Goal: Information Seeking & Learning: Learn about a topic

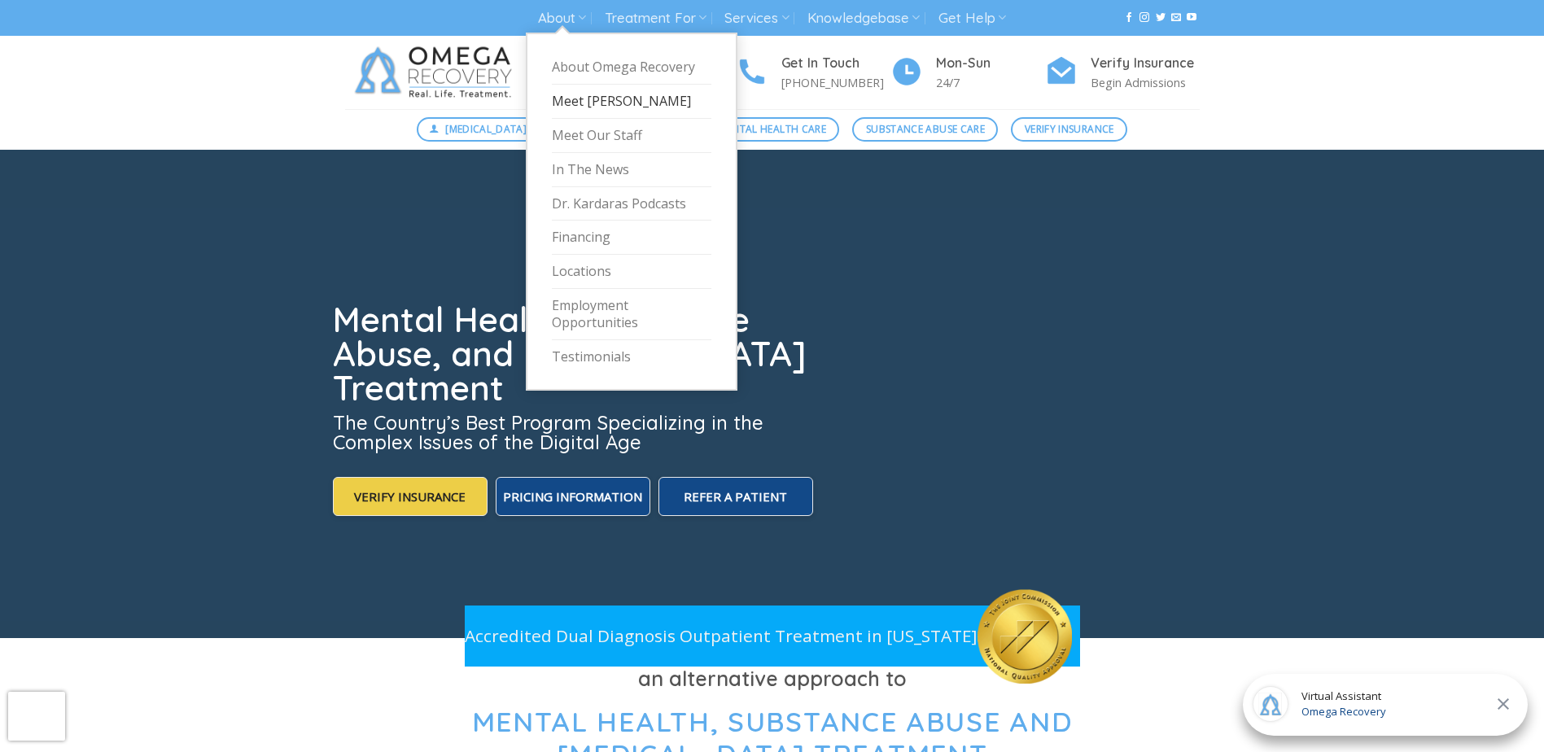
click at [611, 98] on link "Meet [PERSON_NAME]" at bounding box center [631, 102] width 159 height 34
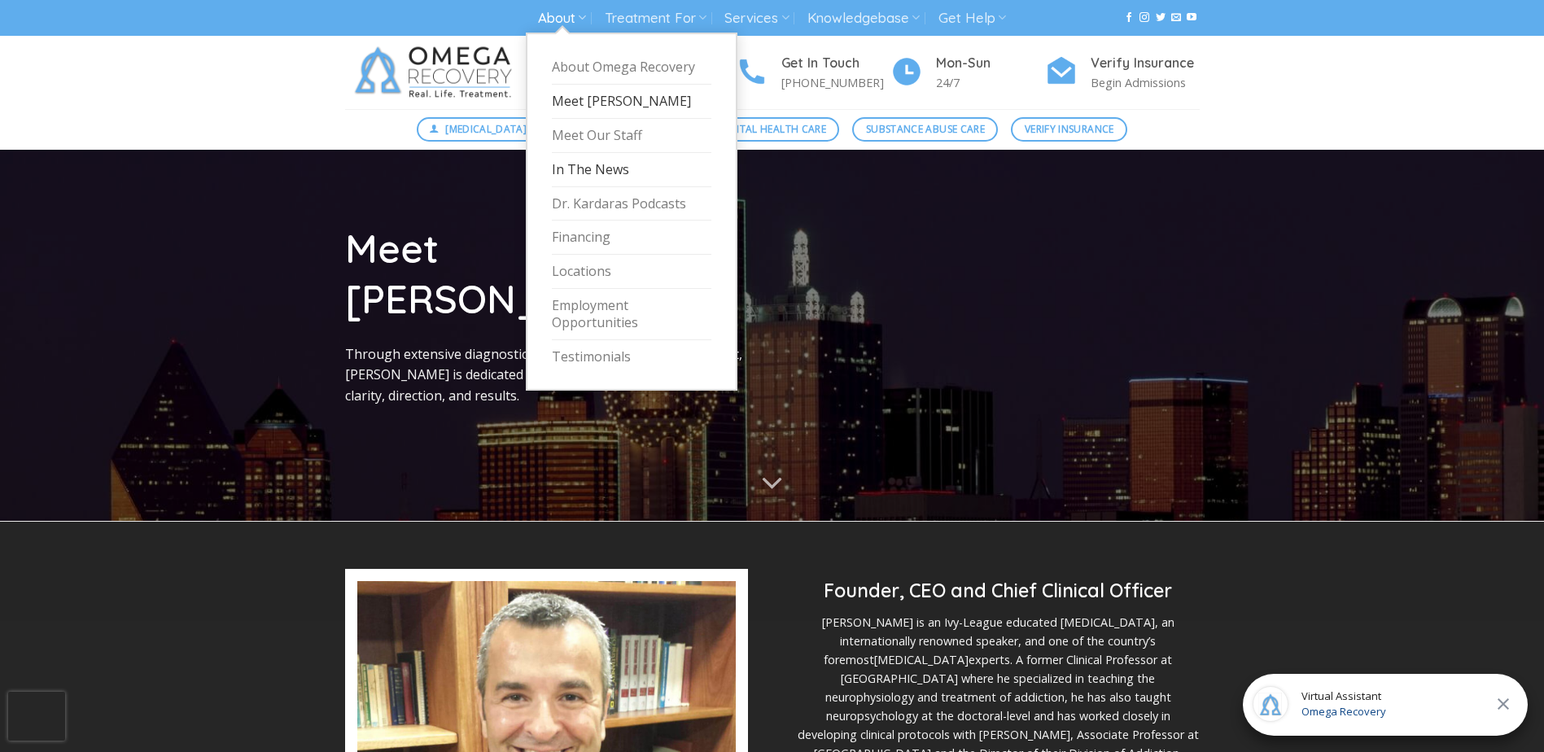
drag, startPoint x: 580, startPoint y: 139, endPoint x: 622, endPoint y: 159, distance: 45.9
click at [580, 138] on link "Meet Our Staff" at bounding box center [631, 136] width 159 height 34
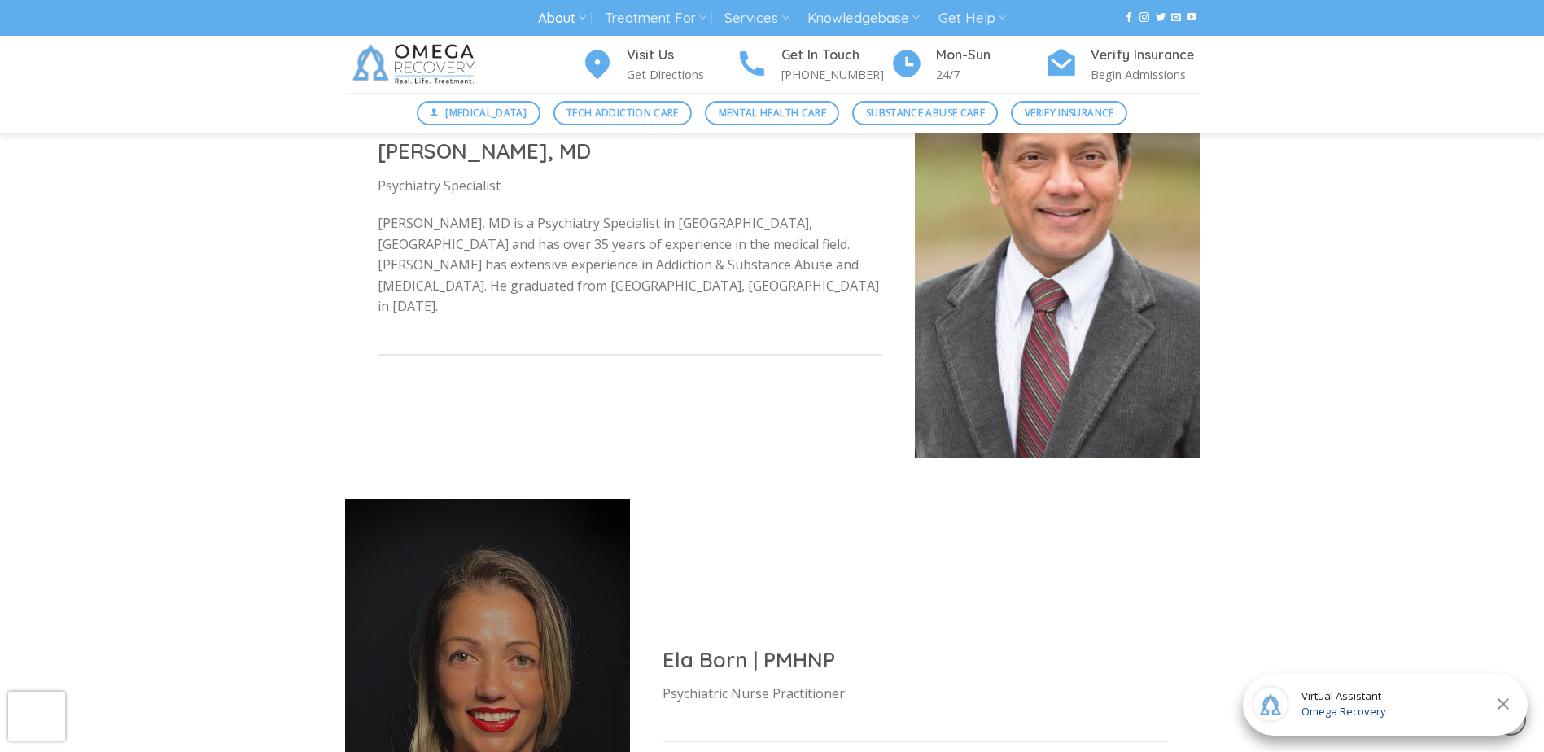
scroll to position [4638, 0]
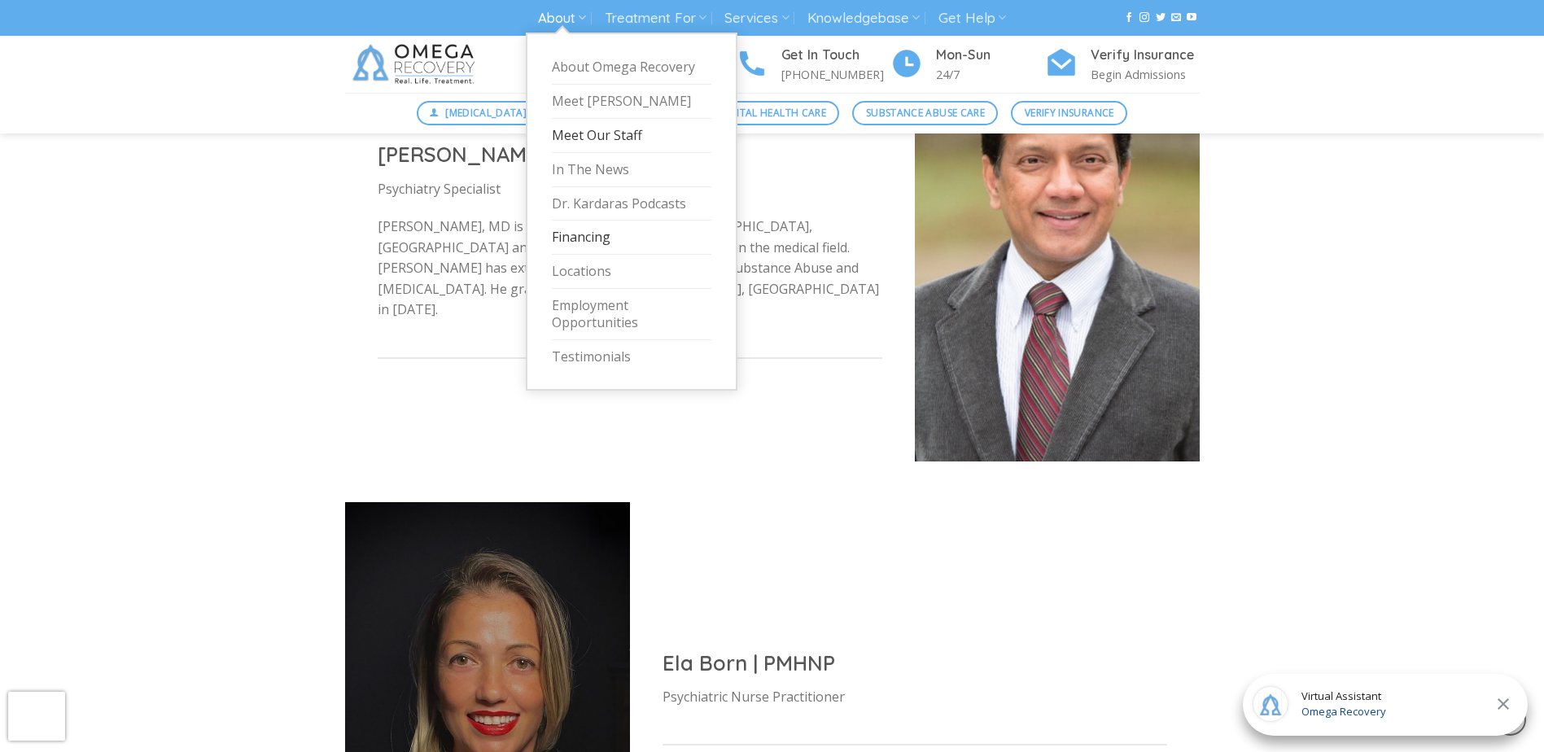
click at [596, 237] on link "Financing" at bounding box center [631, 238] width 159 height 34
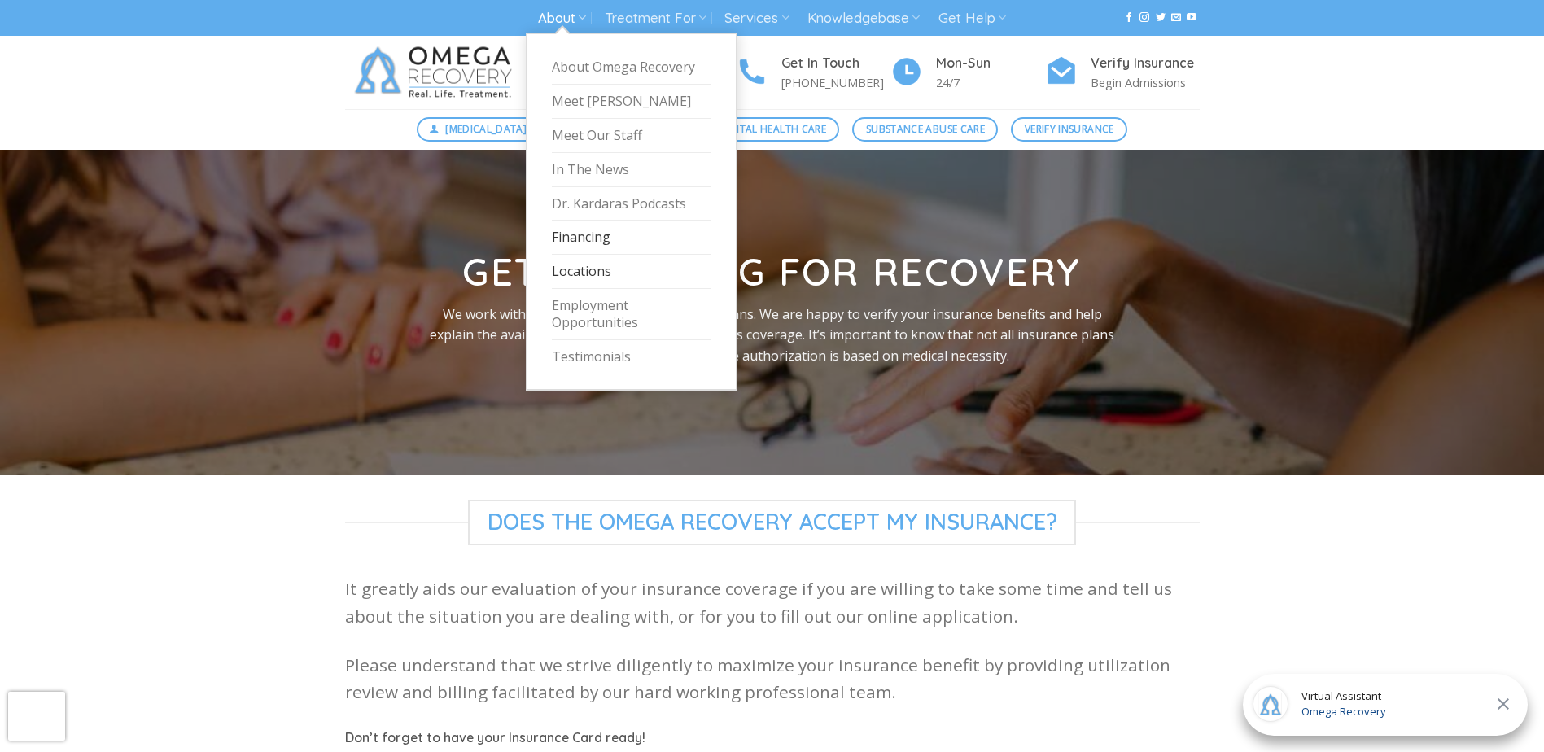
click at [601, 267] on link "Locations" at bounding box center [631, 272] width 159 height 34
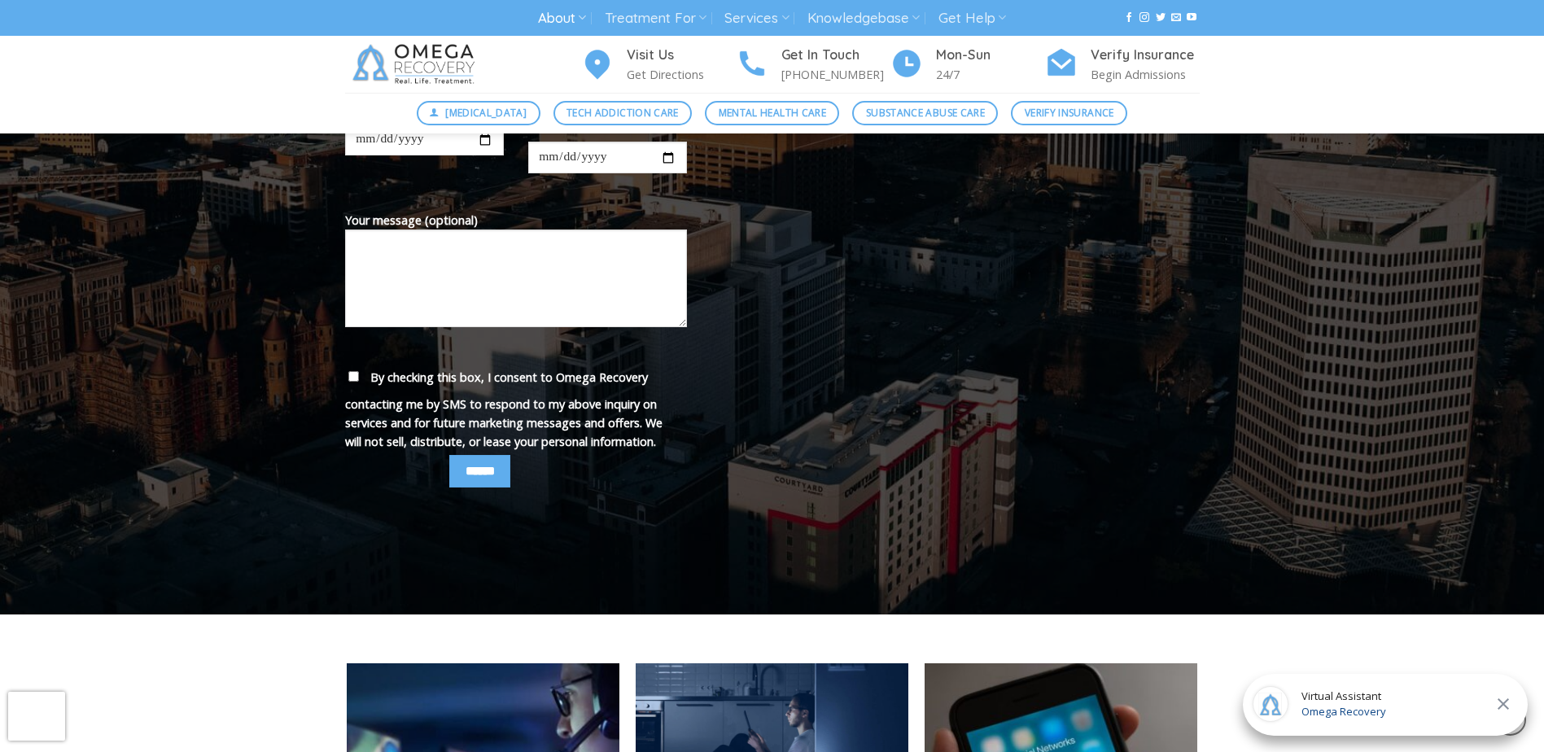
scroll to position [1139, 0]
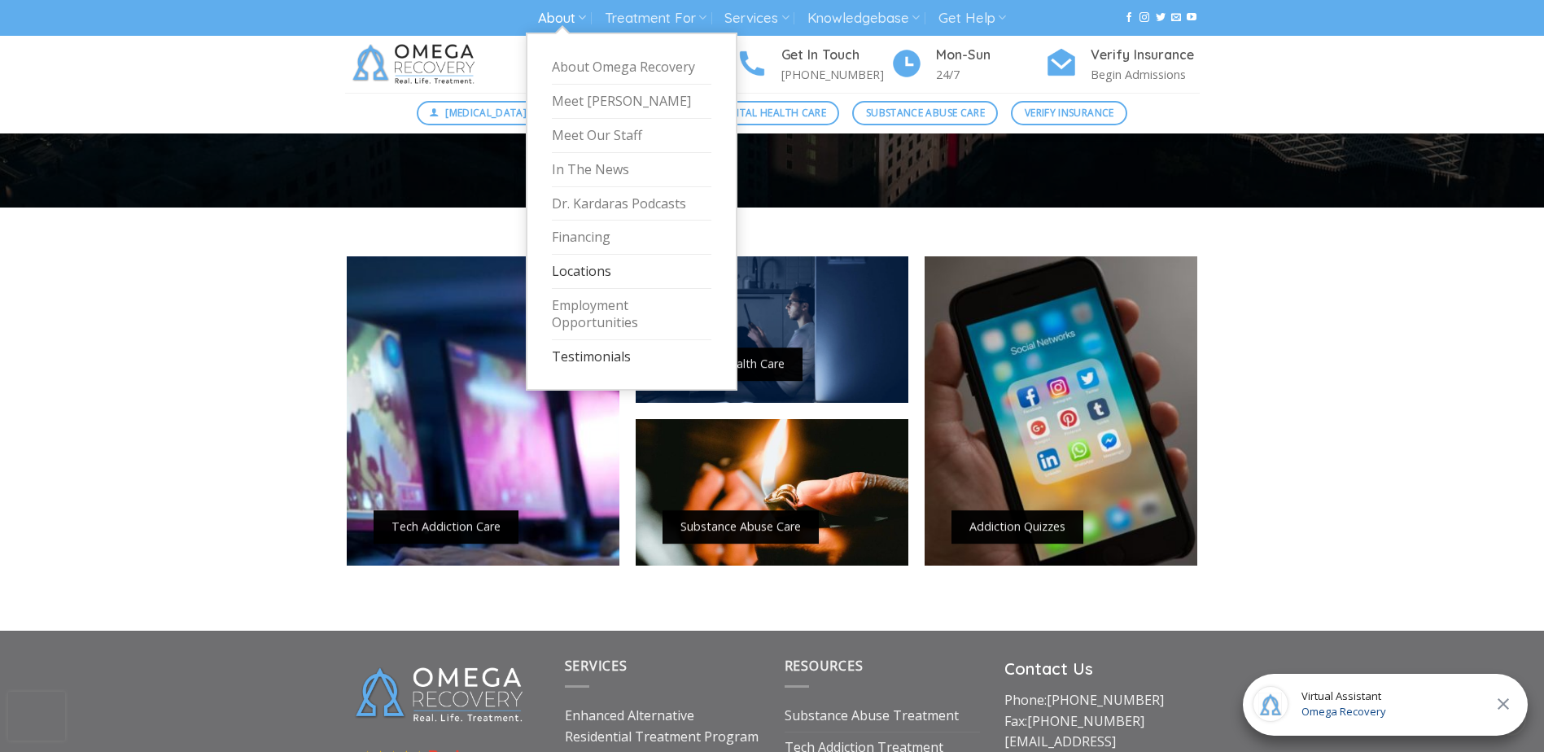
click at [587, 355] on link "Testimonials" at bounding box center [631, 356] width 159 height 33
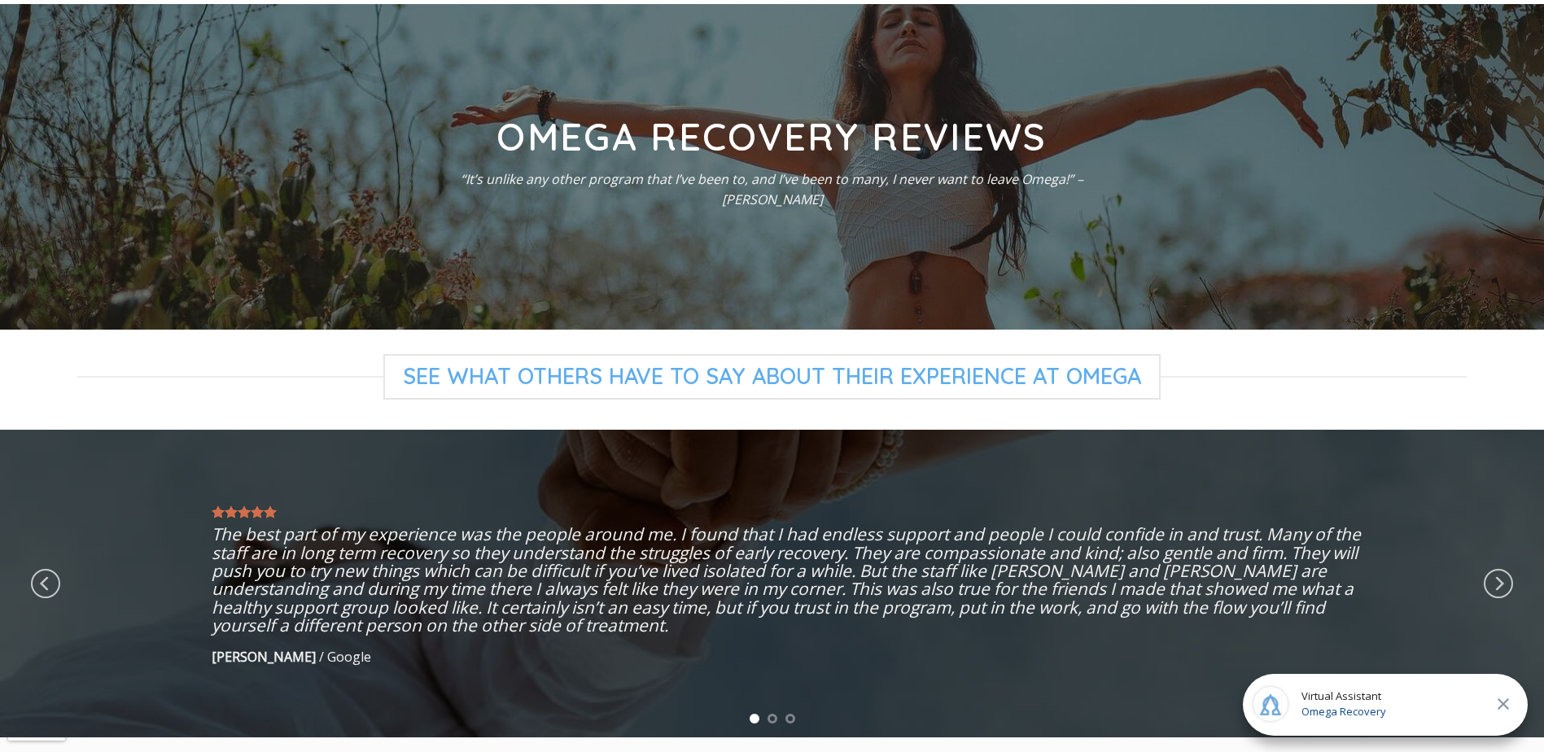
scroll to position [163, 0]
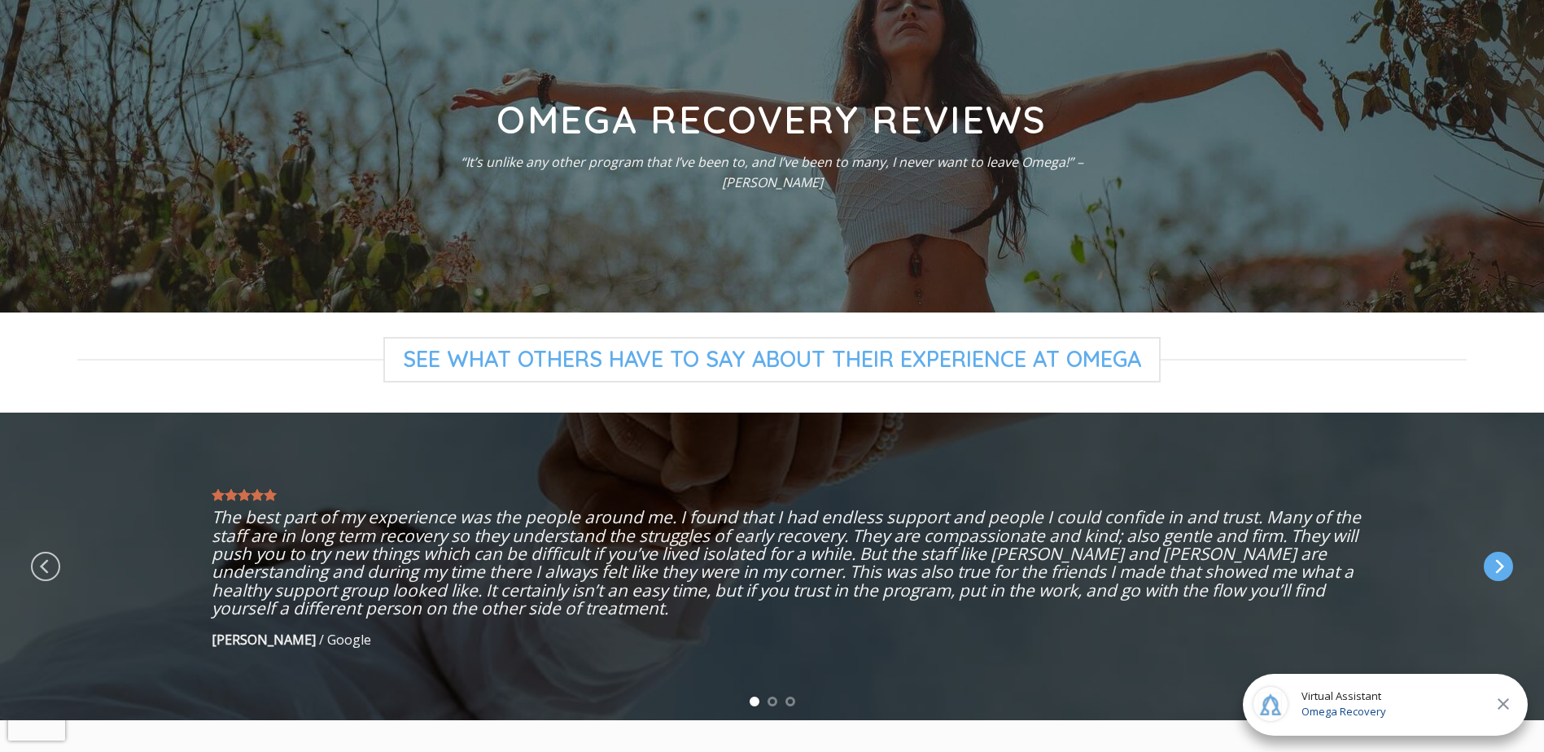
click at [1496, 568] on icon "Next" at bounding box center [1497, 566] width 29 height 29
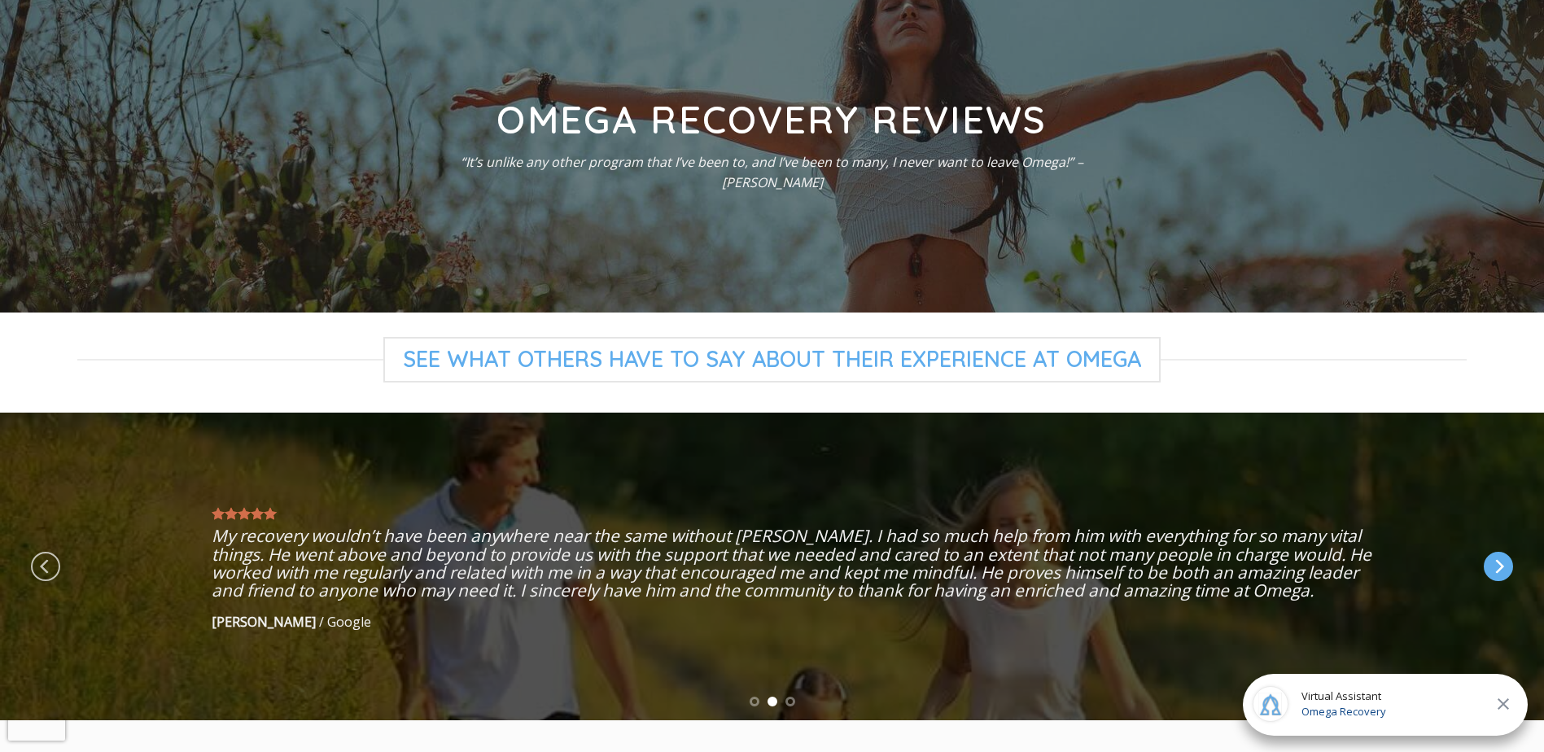
click at [1496, 568] on icon "Next" at bounding box center [1497, 566] width 29 height 29
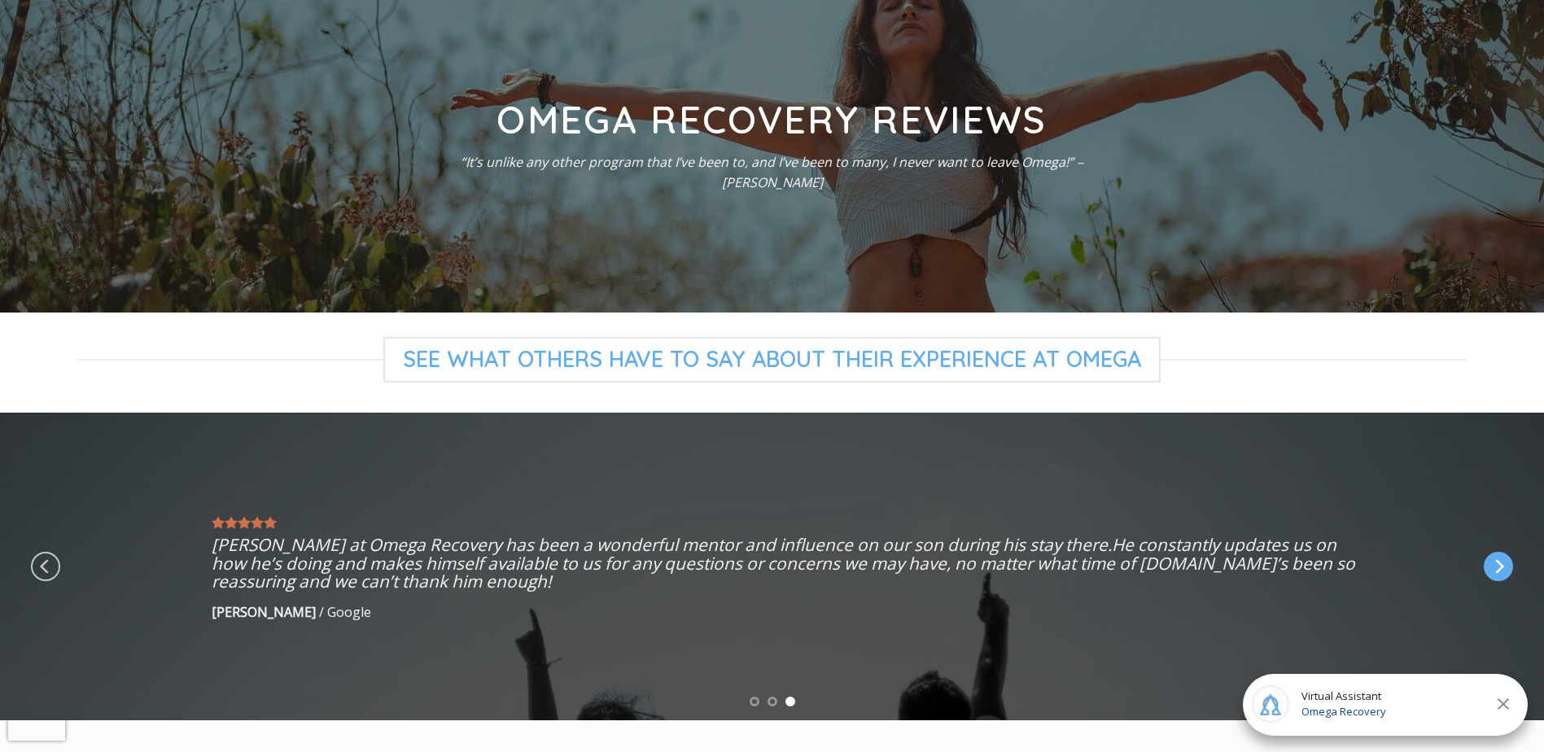
click at [1496, 568] on icon "Next" at bounding box center [1497, 566] width 29 height 29
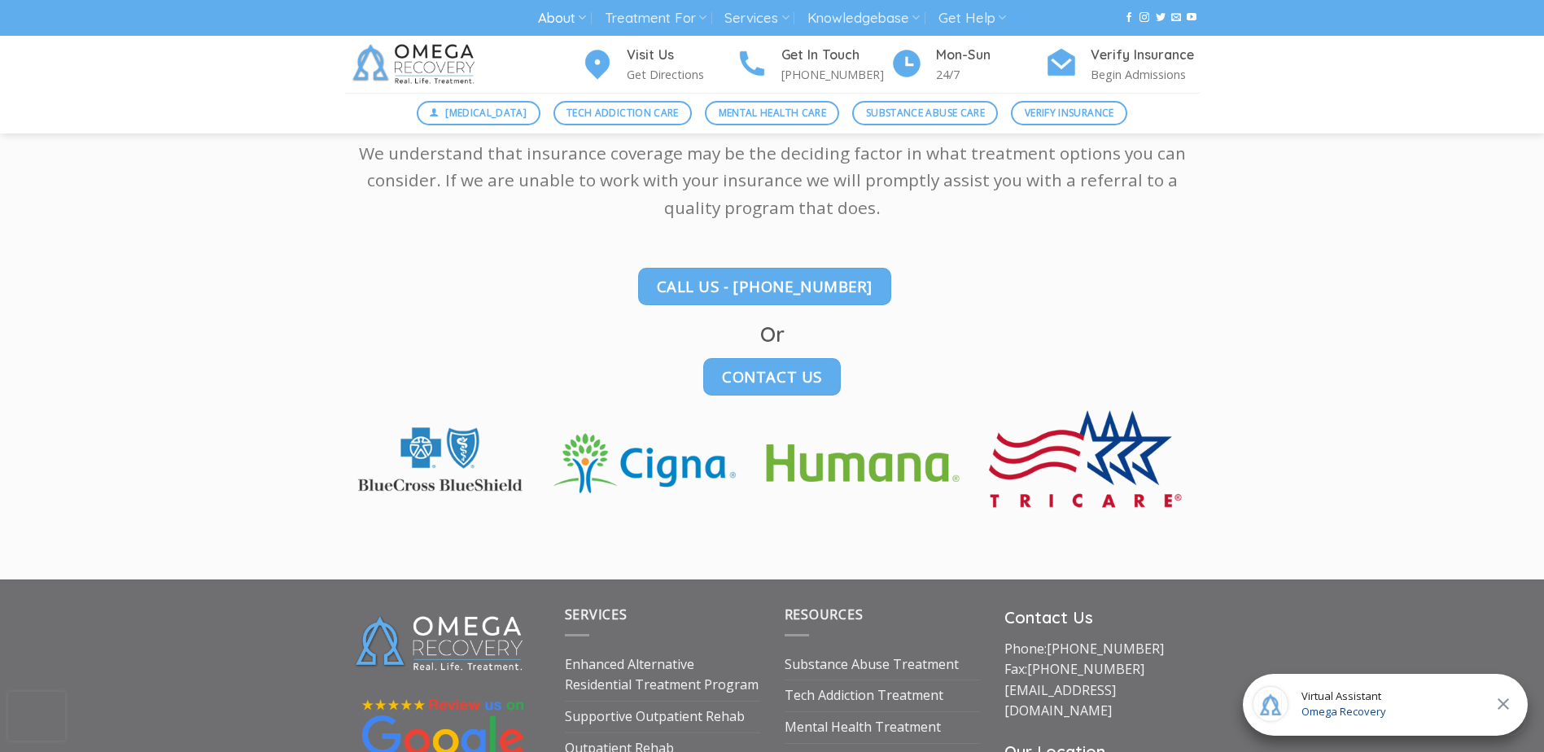
scroll to position [814, 0]
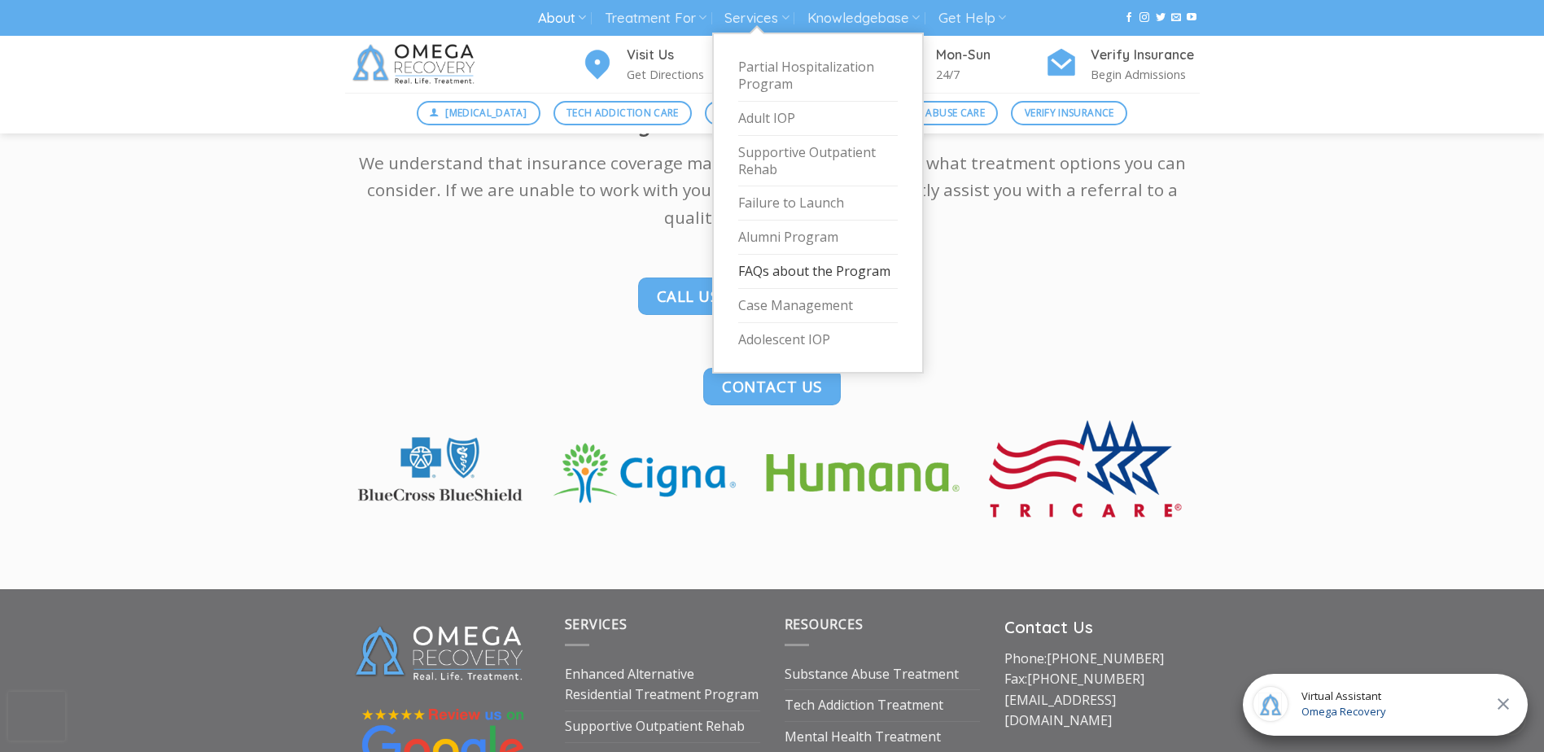
click at [810, 280] on link "FAQs about the Program" at bounding box center [817, 272] width 159 height 34
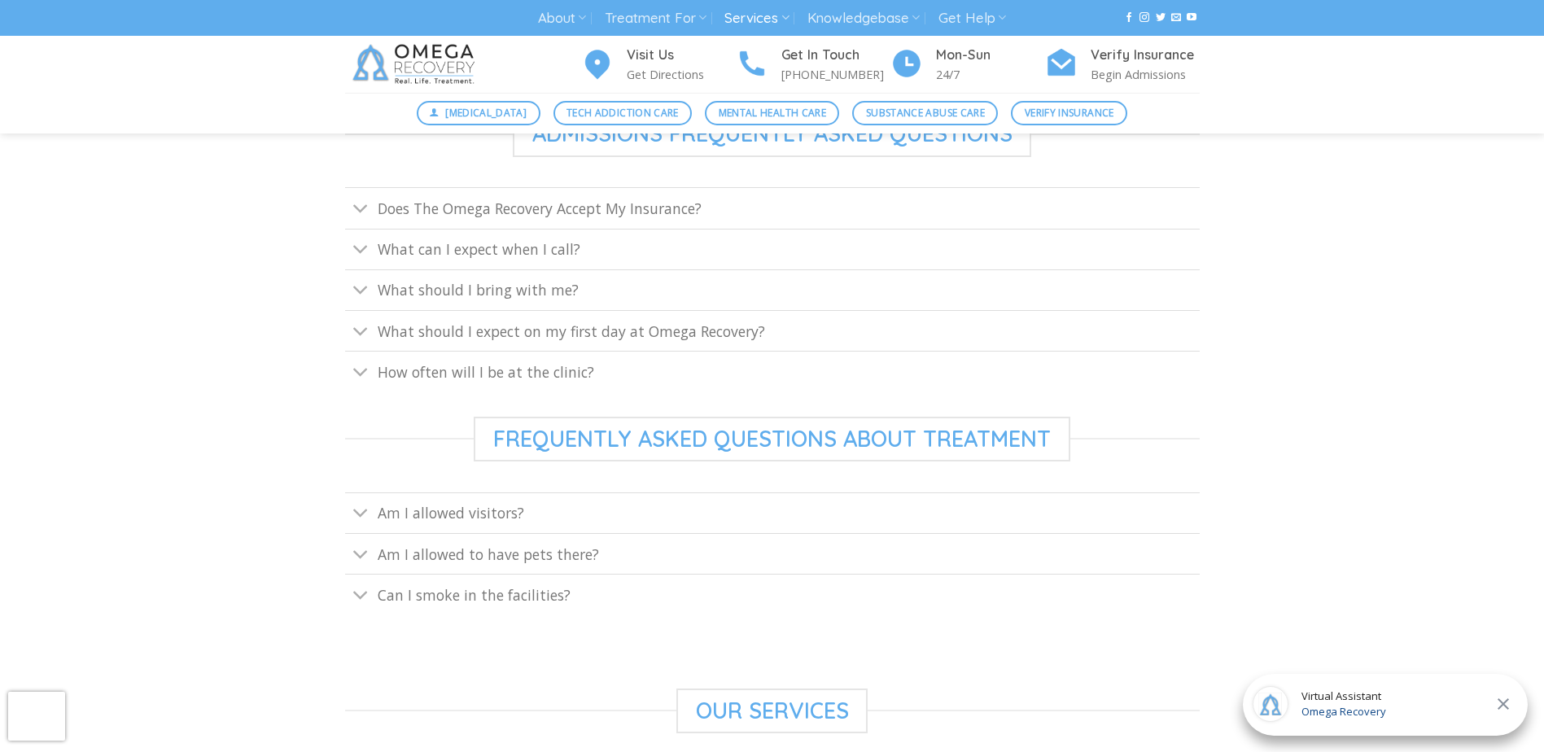
scroll to position [732, 0]
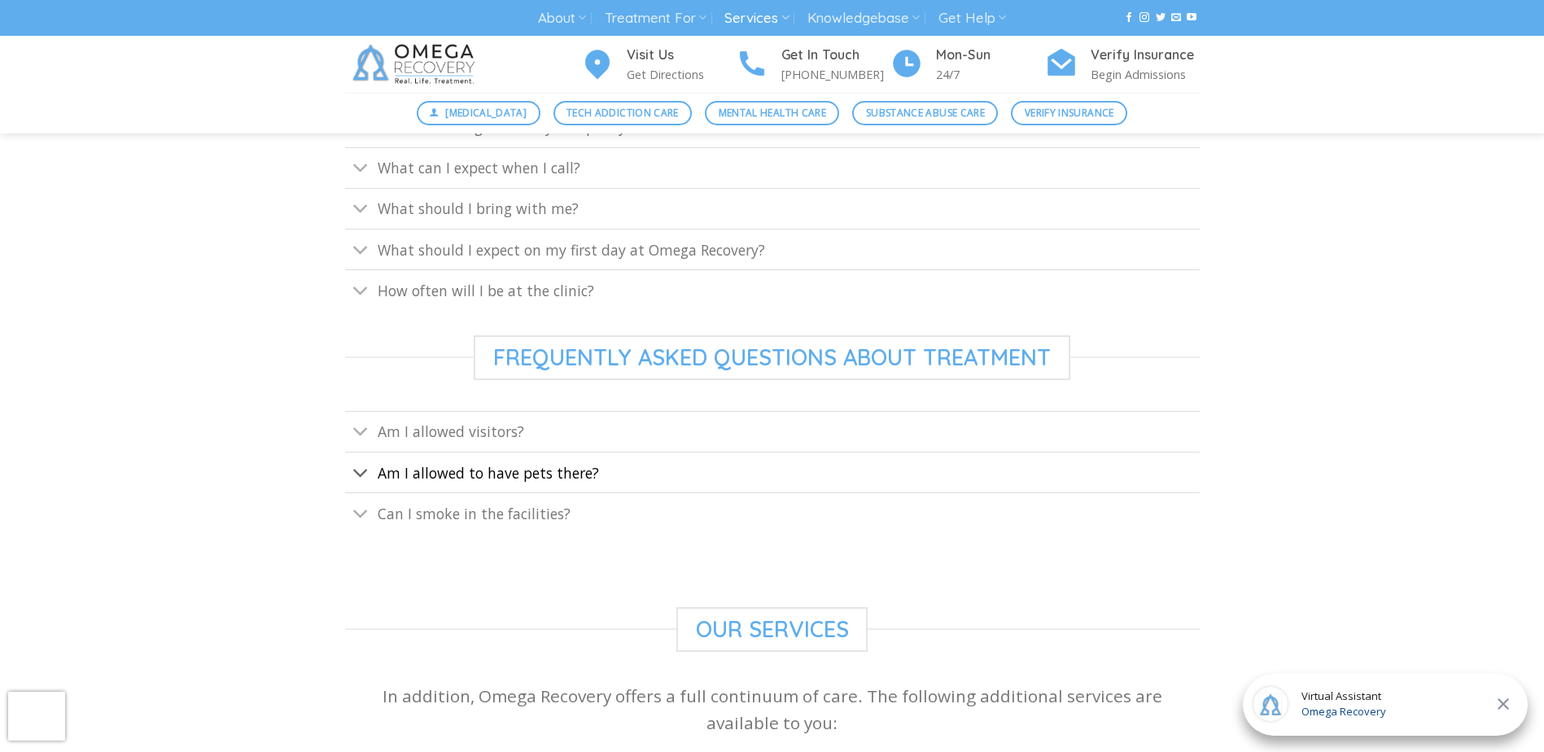
click at [470, 476] on span "Am I allowed to have pets there?" at bounding box center [488, 473] width 221 height 20
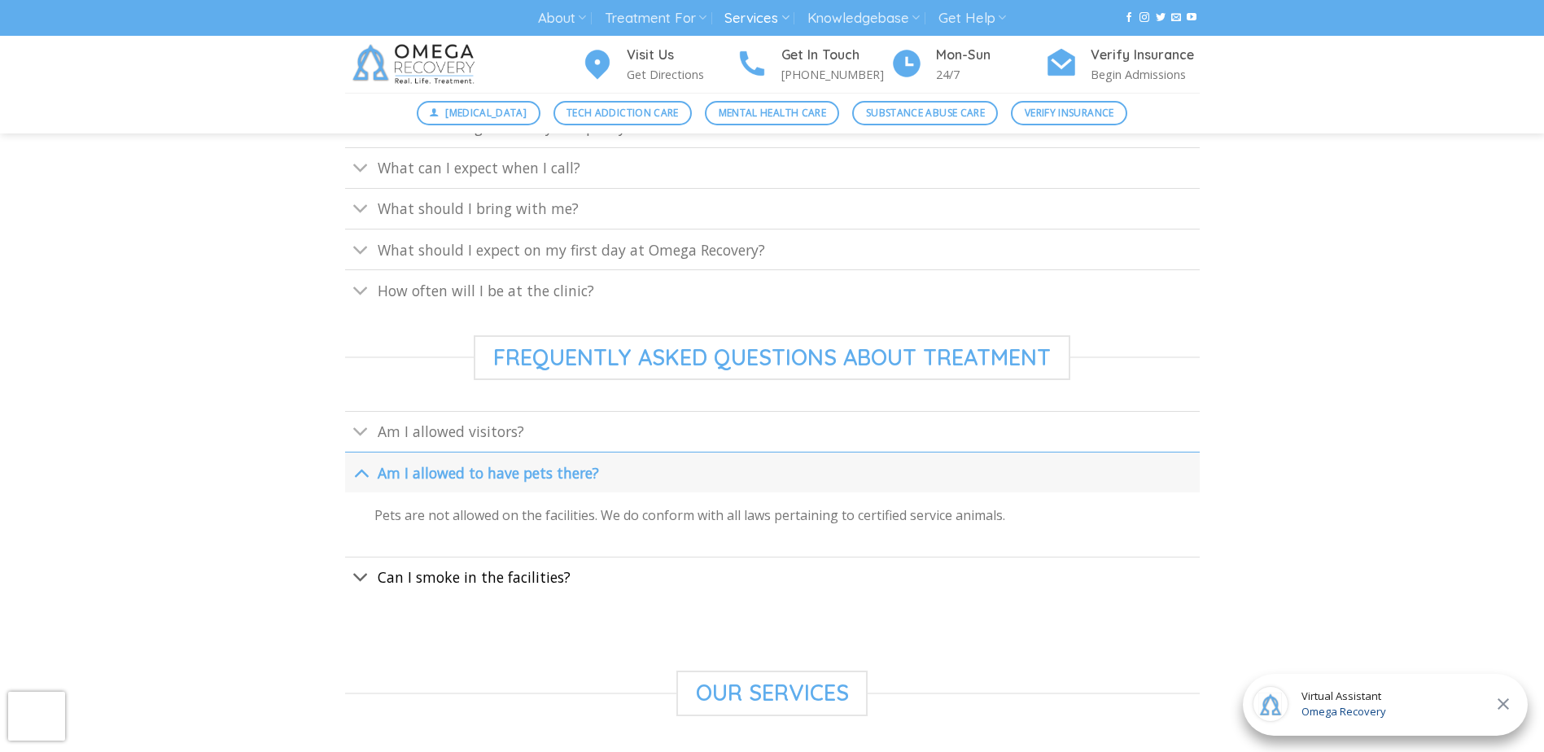
click at [470, 587] on link "Can I smoke in the facilities?" at bounding box center [772, 577] width 854 height 41
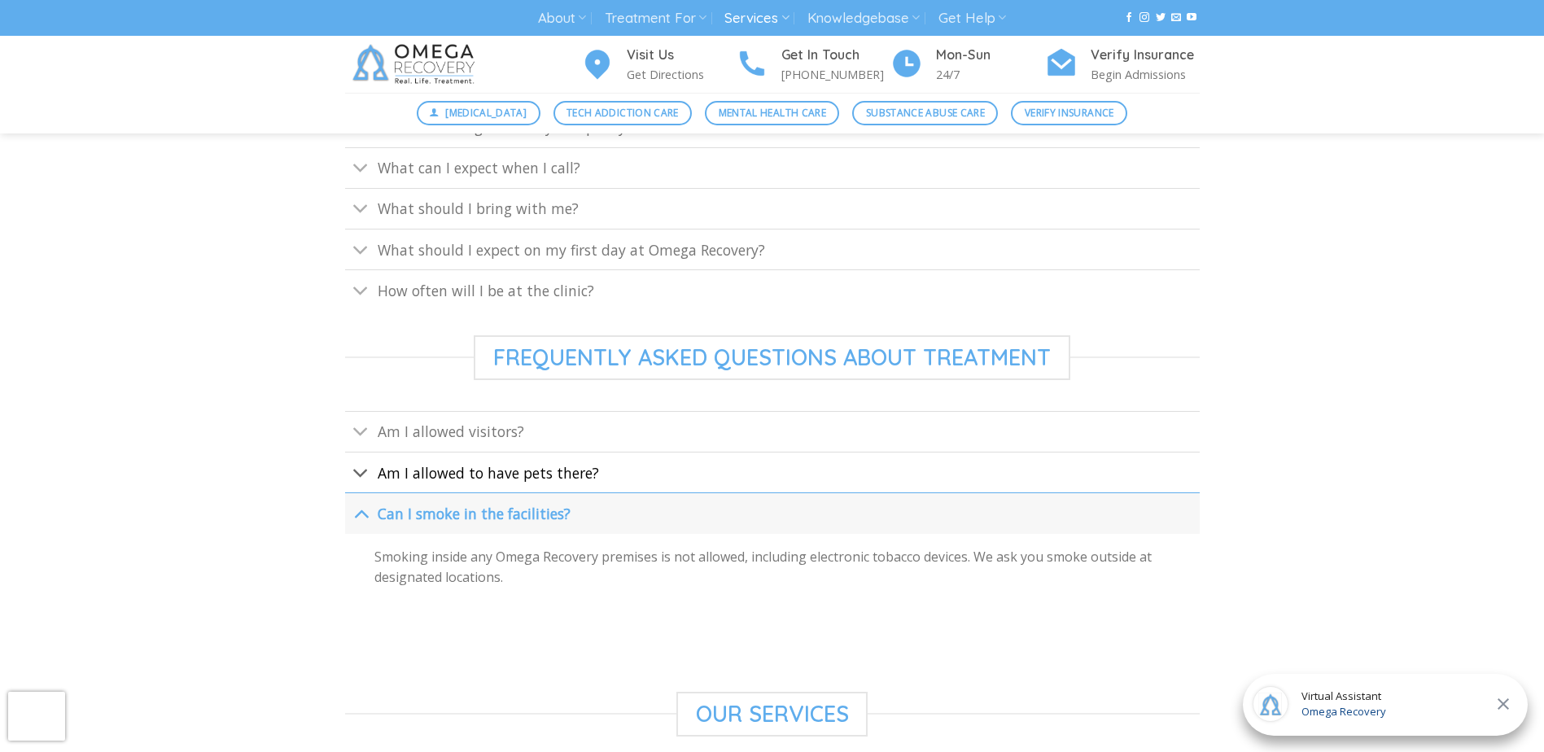
click at [487, 468] on span "Am I allowed to have pets there?" at bounding box center [488, 473] width 221 height 20
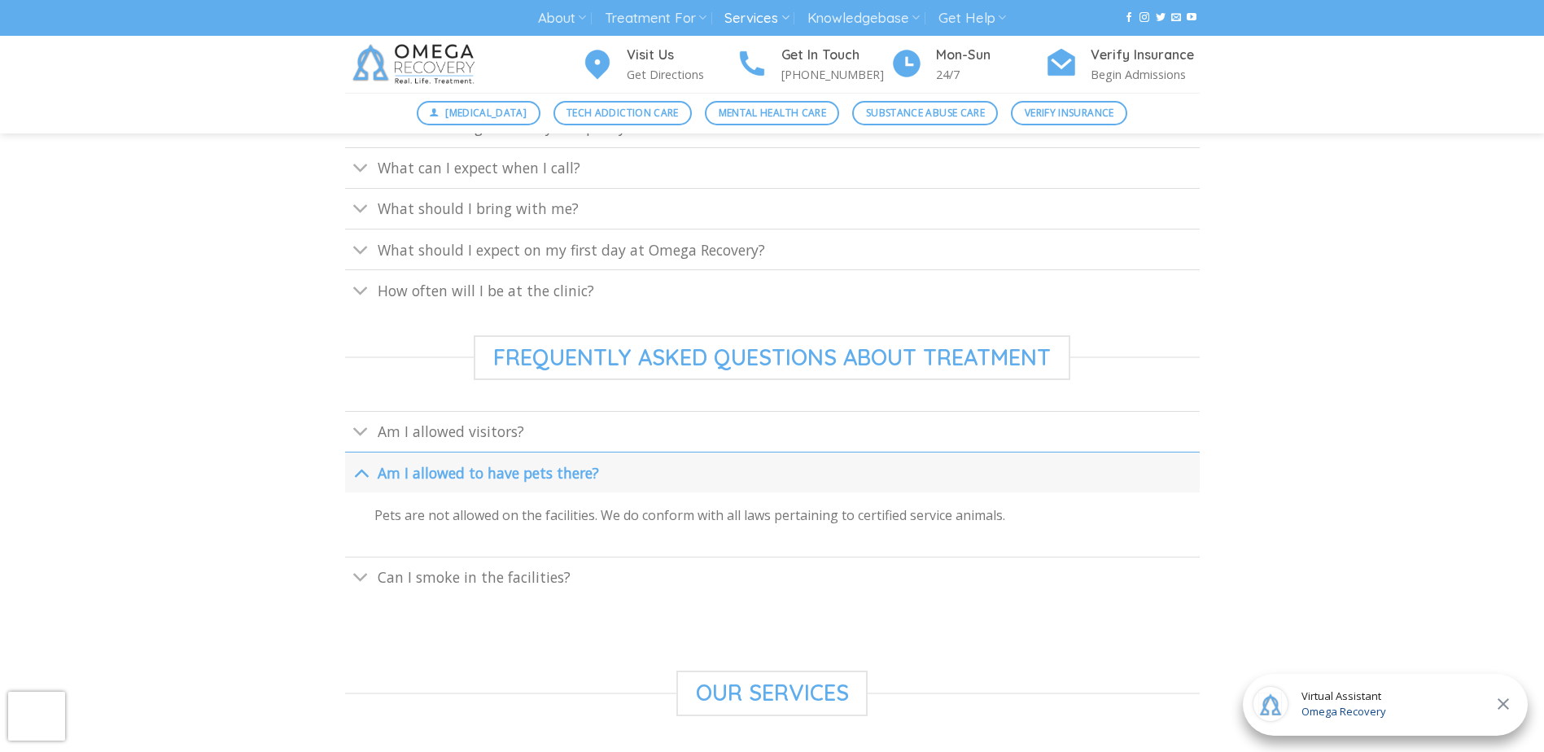
click at [487, 468] on span "Am I allowed to have pets there?" at bounding box center [488, 473] width 221 height 20
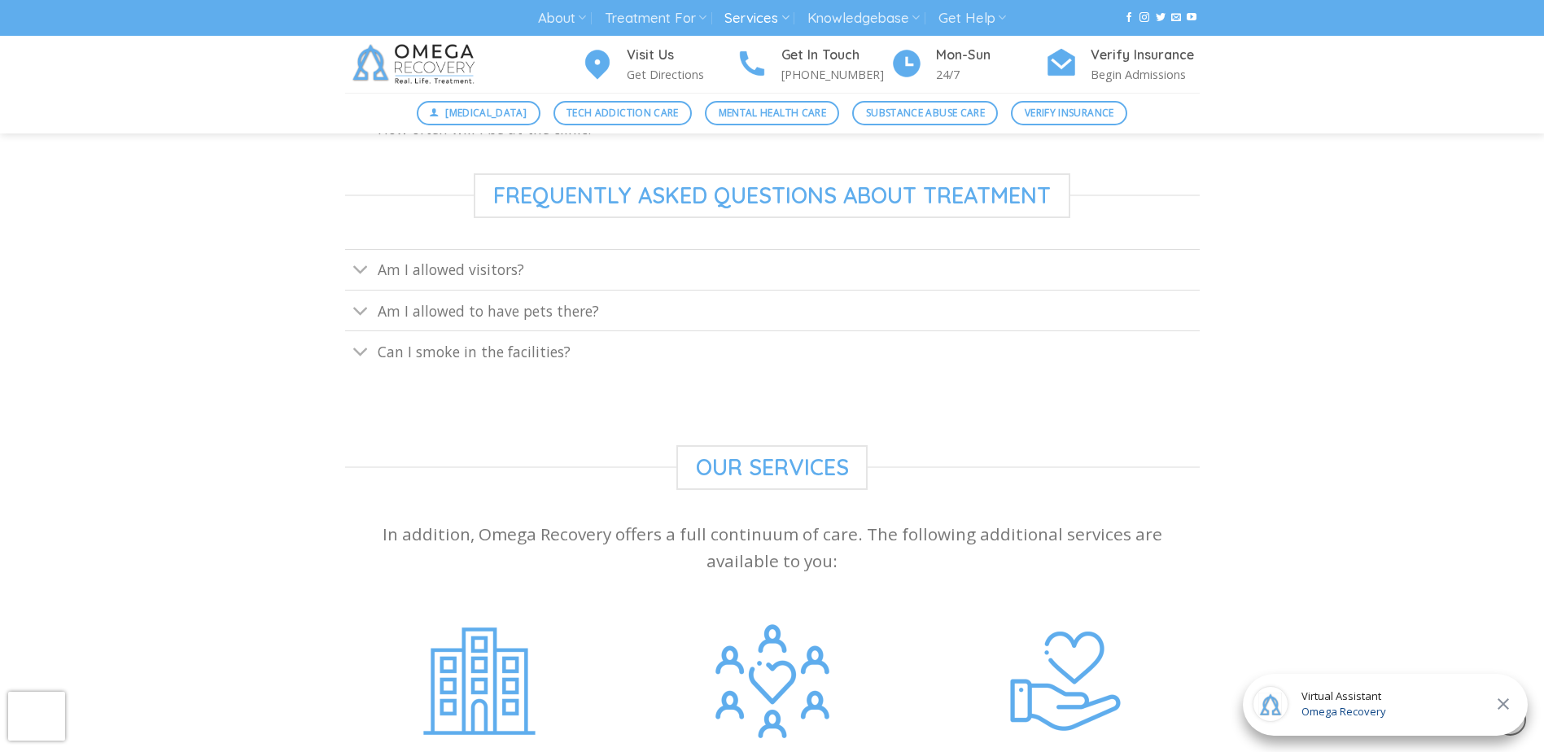
scroll to position [488, 0]
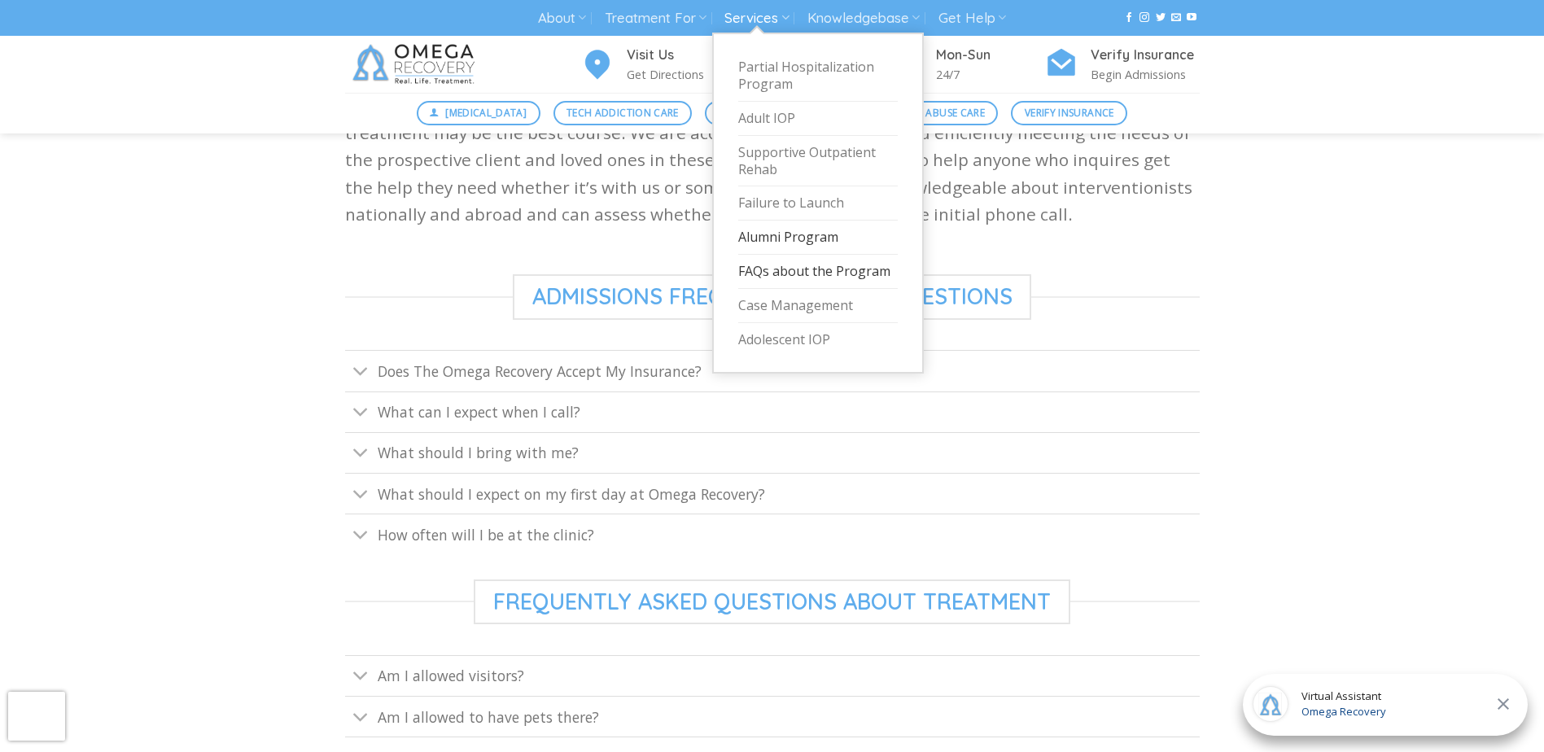
click at [788, 234] on link "Alumni Program" at bounding box center [817, 238] width 159 height 34
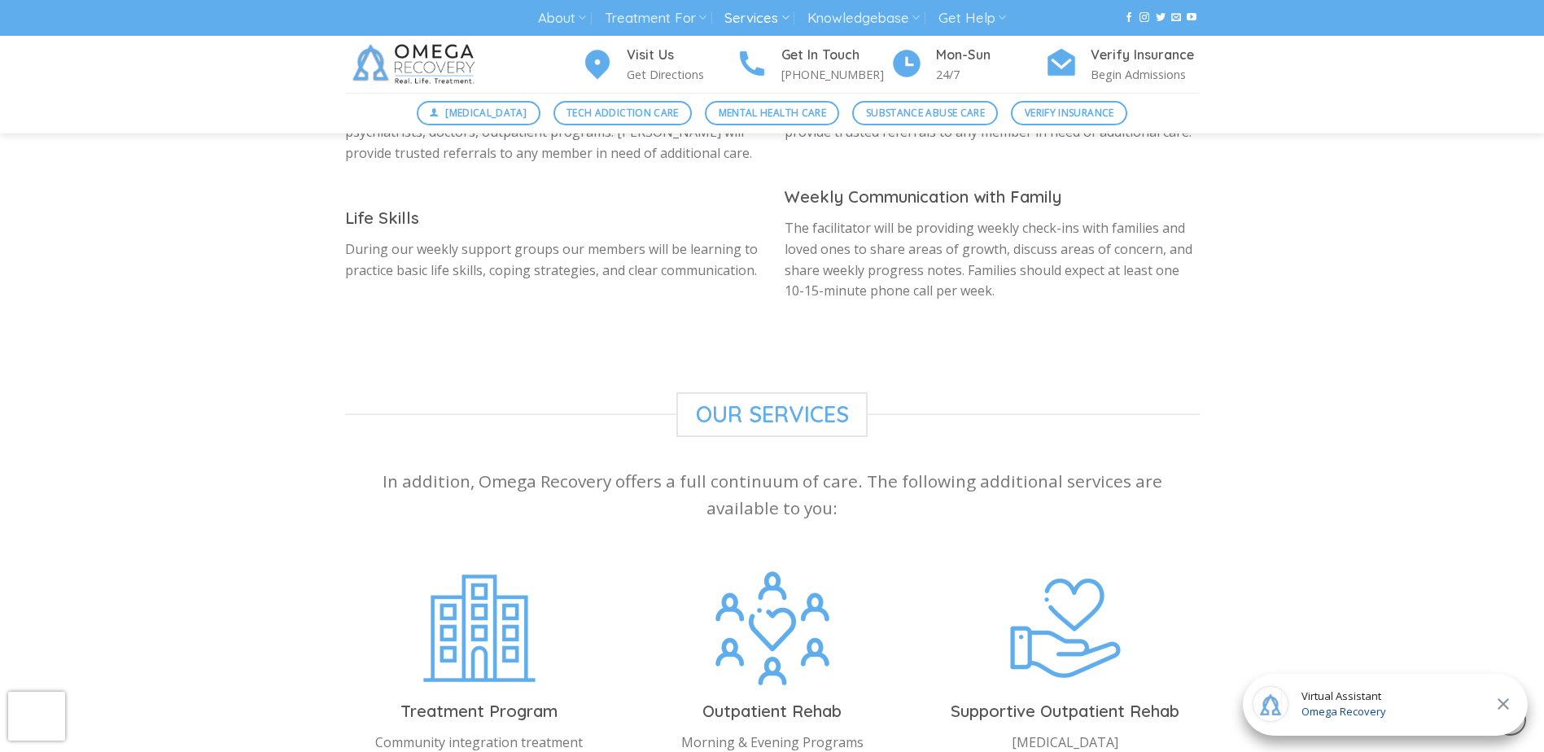
scroll to position [1465, 0]
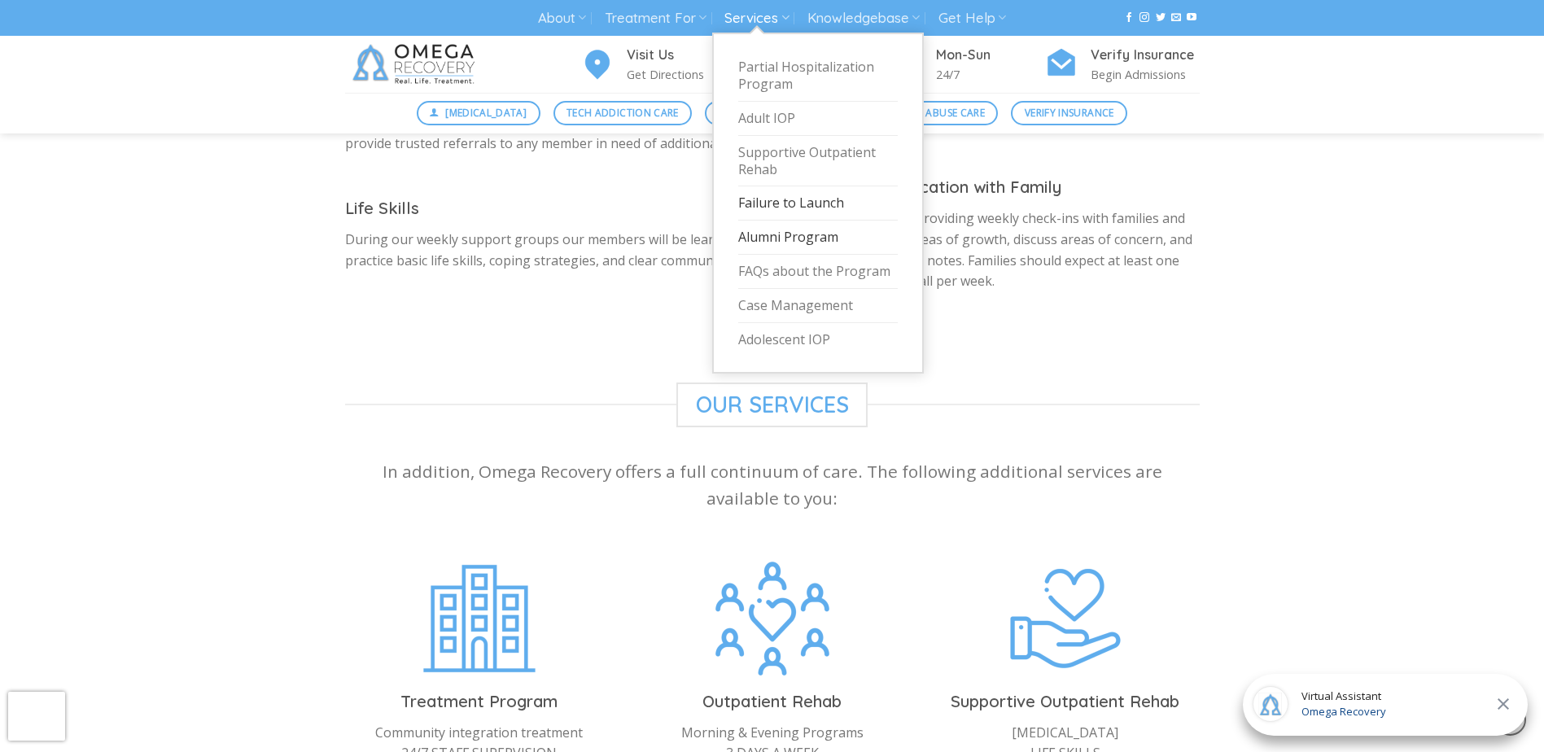
click at [760, 197] on link "Failure to Launch" at bounding box center [817, 203] width 159 height 34
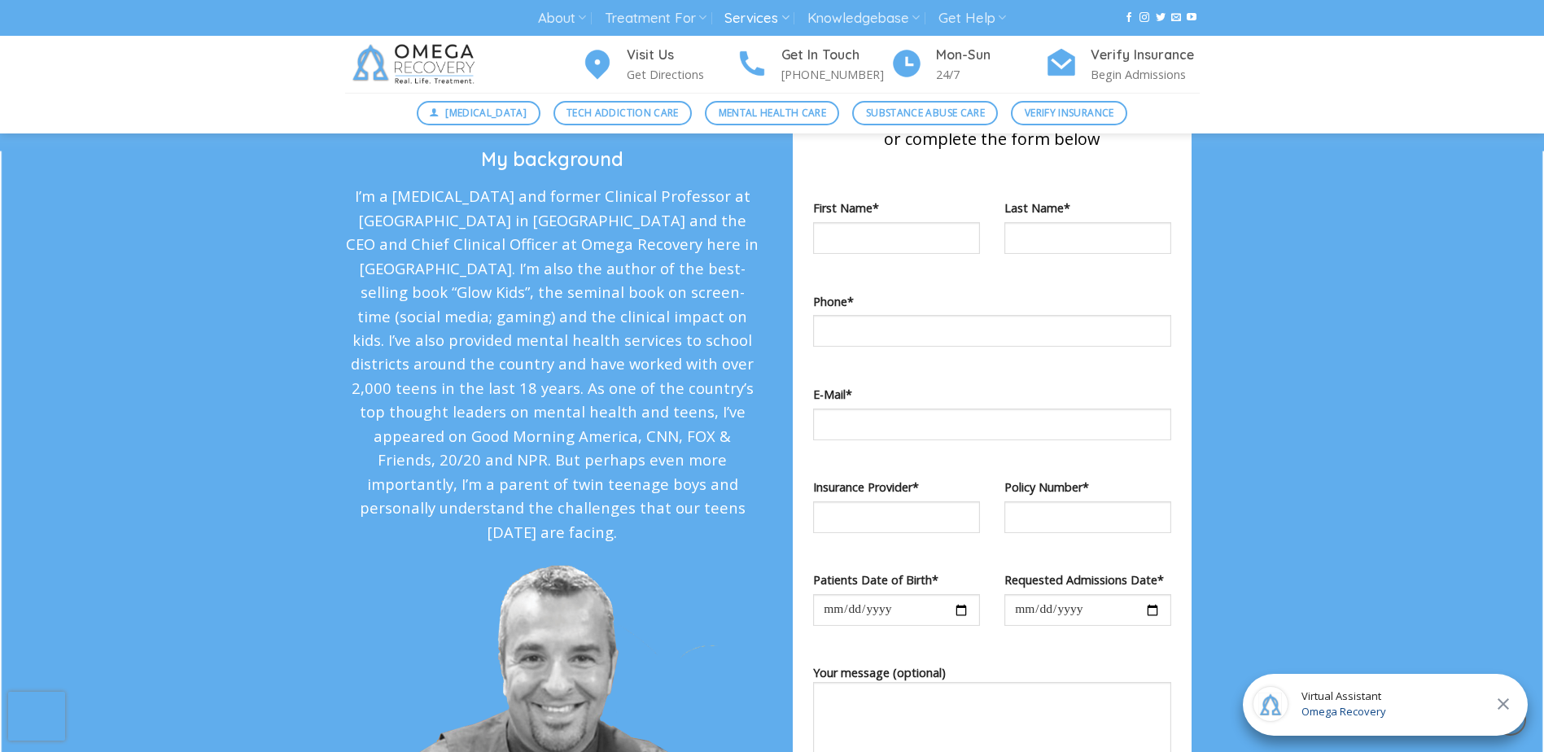
scroll to position [1221, 0]
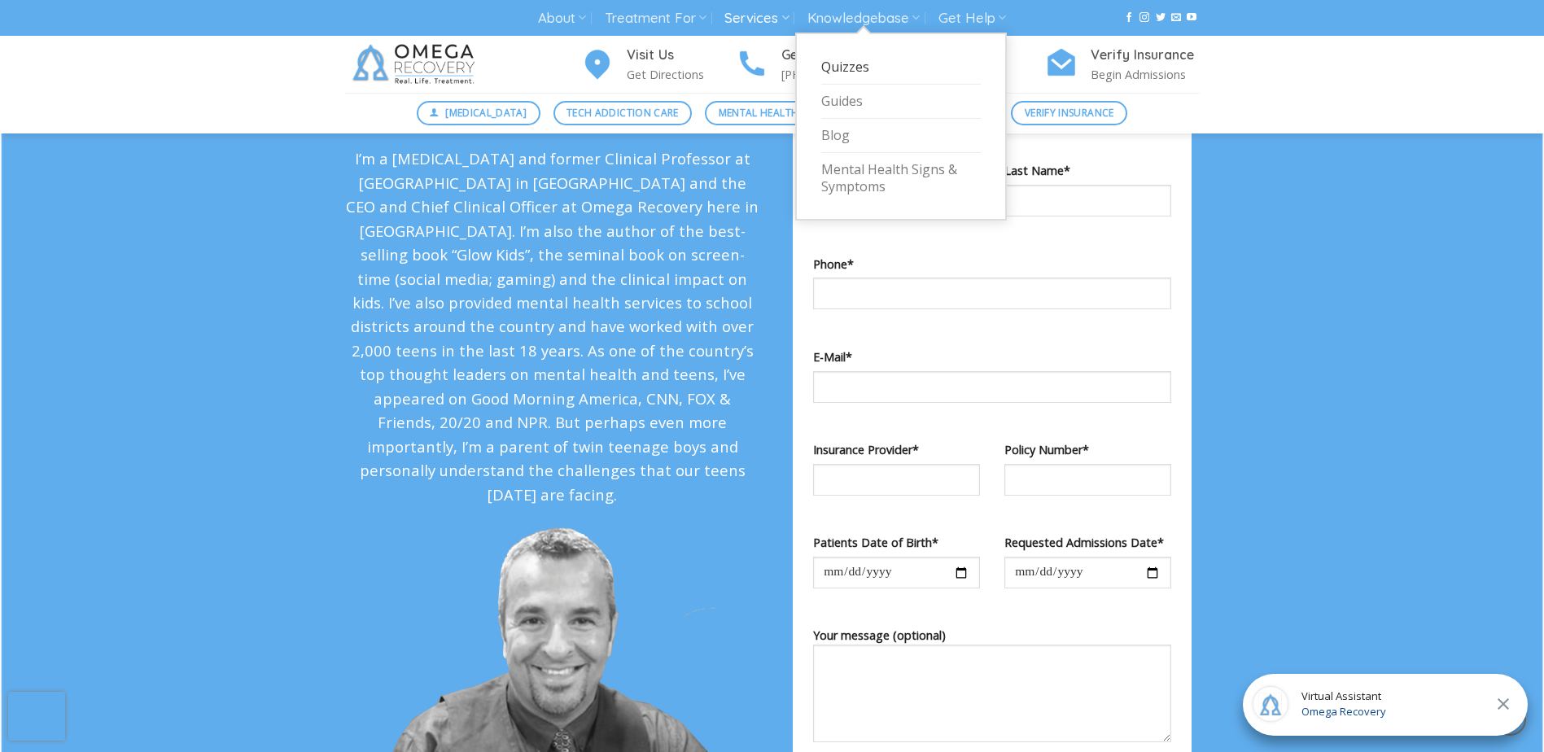
click at [871, 70] on link "Quizzes" at bounding box center [900, 67] width 159 height 34
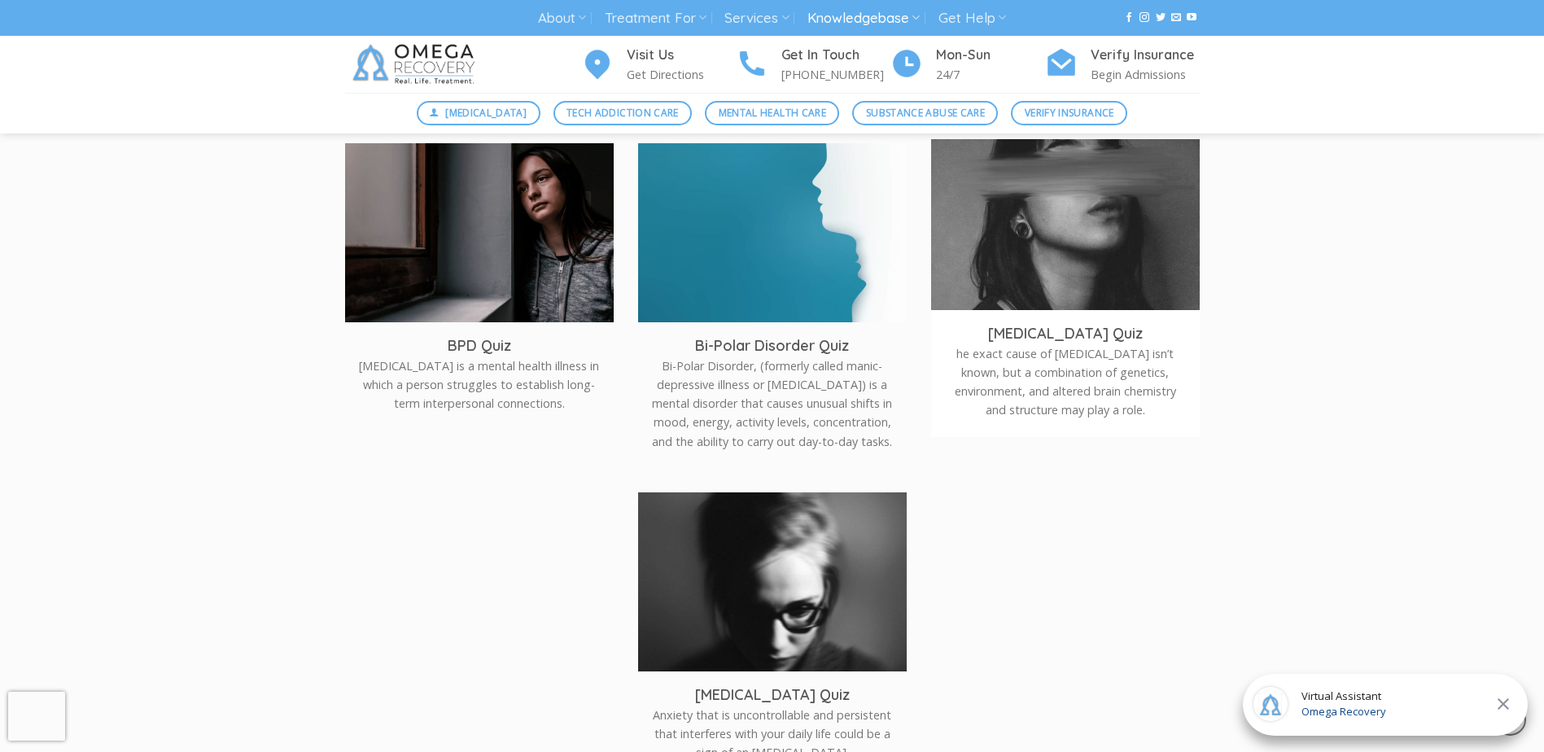
scroll to position [651, 0]
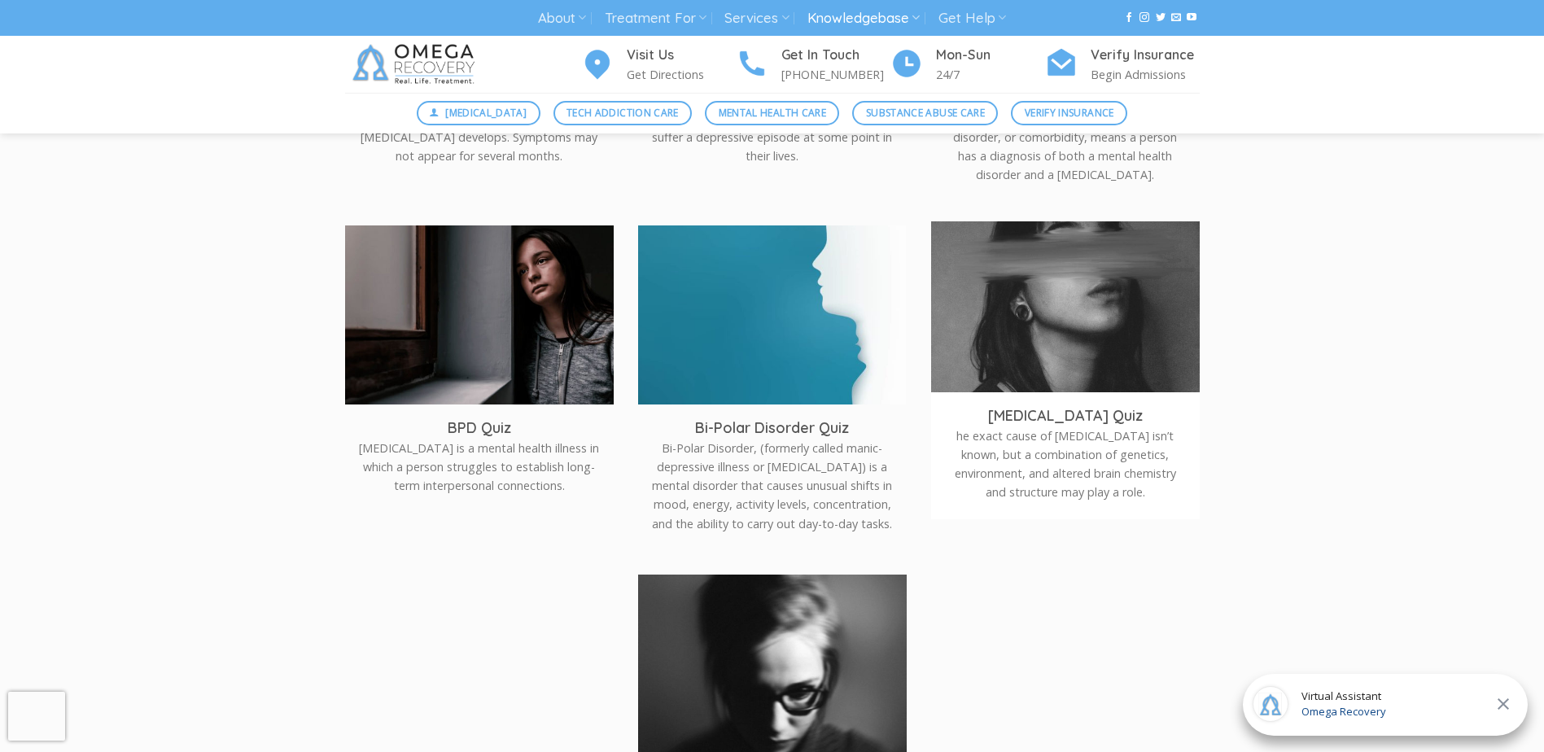
click at [1103, 312] on img at bounding box center [1065, 310] width 269 height 179
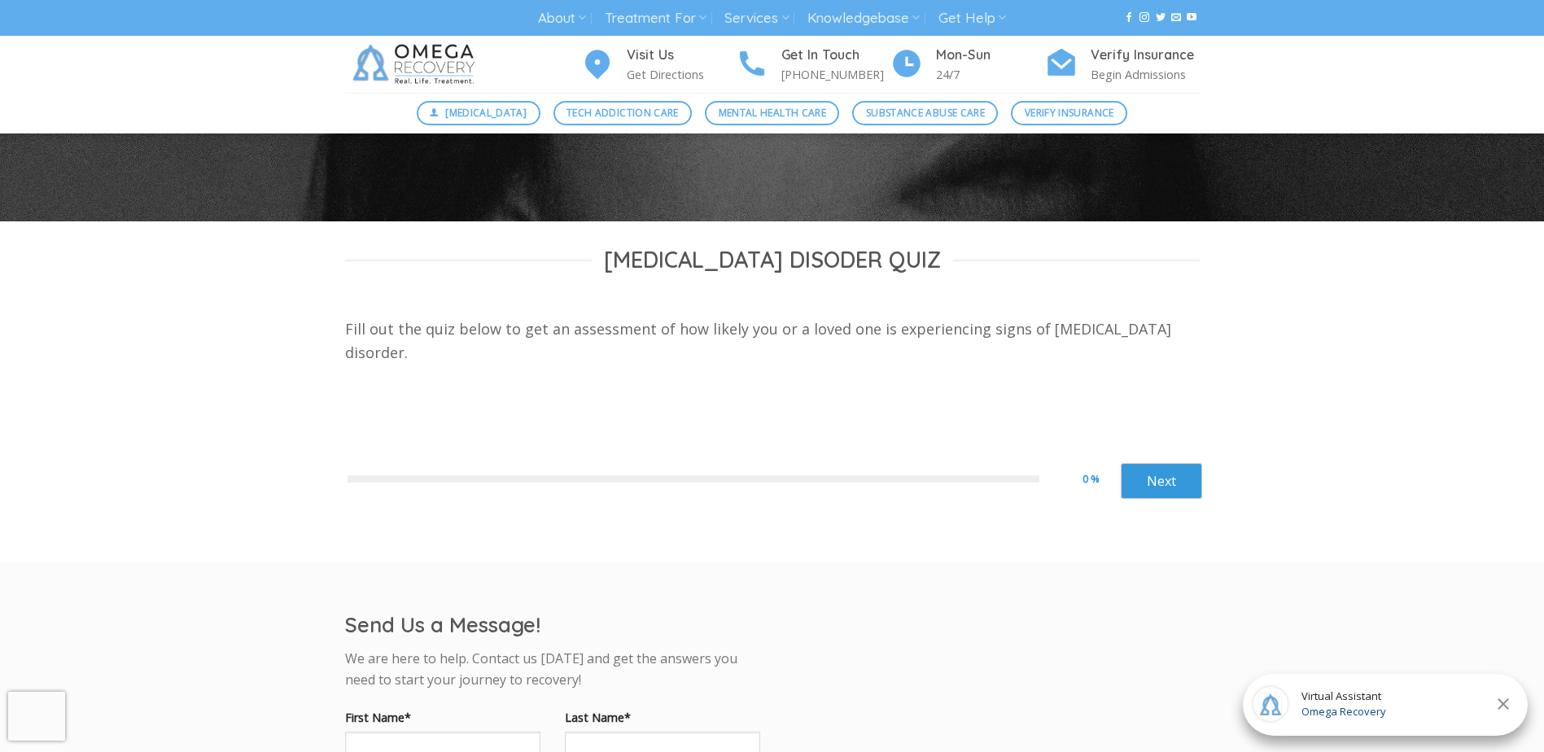
scroll to position [244, 0]
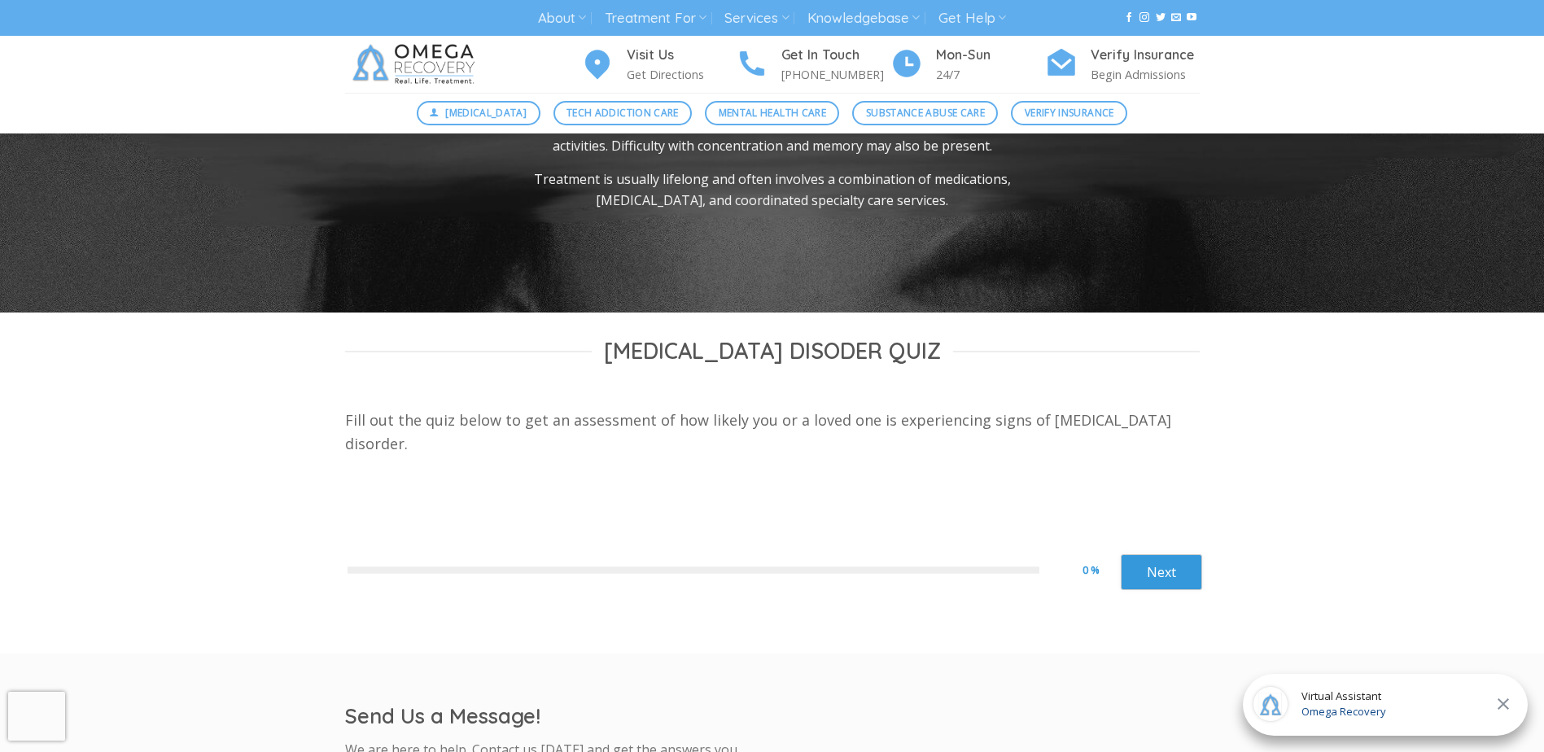
click at [365, 408] on p "Fill out the quiz below to get an assessment of how likely you or a loved one i…" at bounding box center [772, 431] width 854 height 47
click at [529, 435] on div "Fill out the quiz below to get an assessment of how likely you or a loved one i…" at bounding box center [772, 439] width 854 height 63
click at [1154, 554] on link "Next" at bounding box center [1160, 572] width 81 height 36
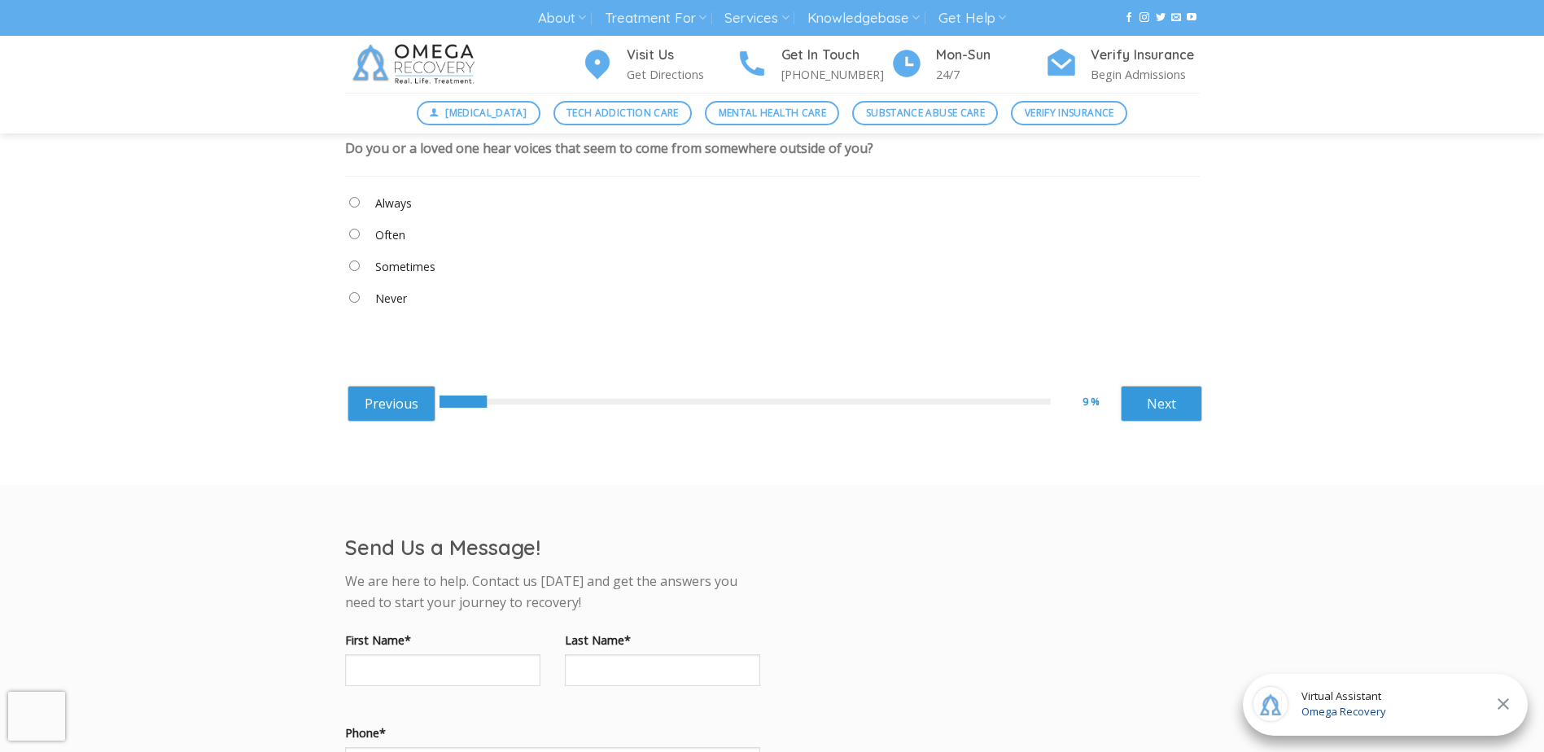
scroll to position [518, 0]
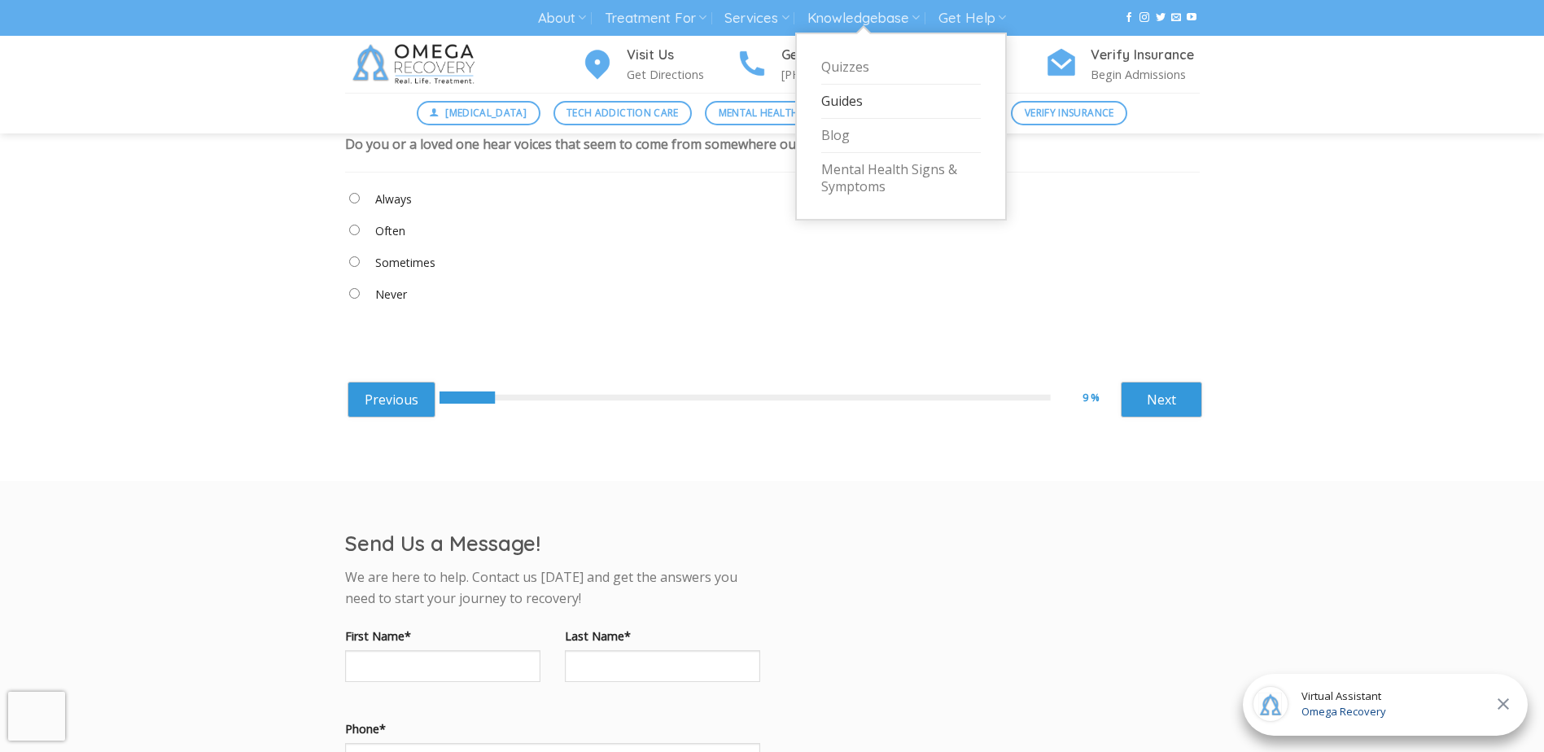
click at [841, 102] on link "Guides" at bounding box center [900, 102] width 159 height 34
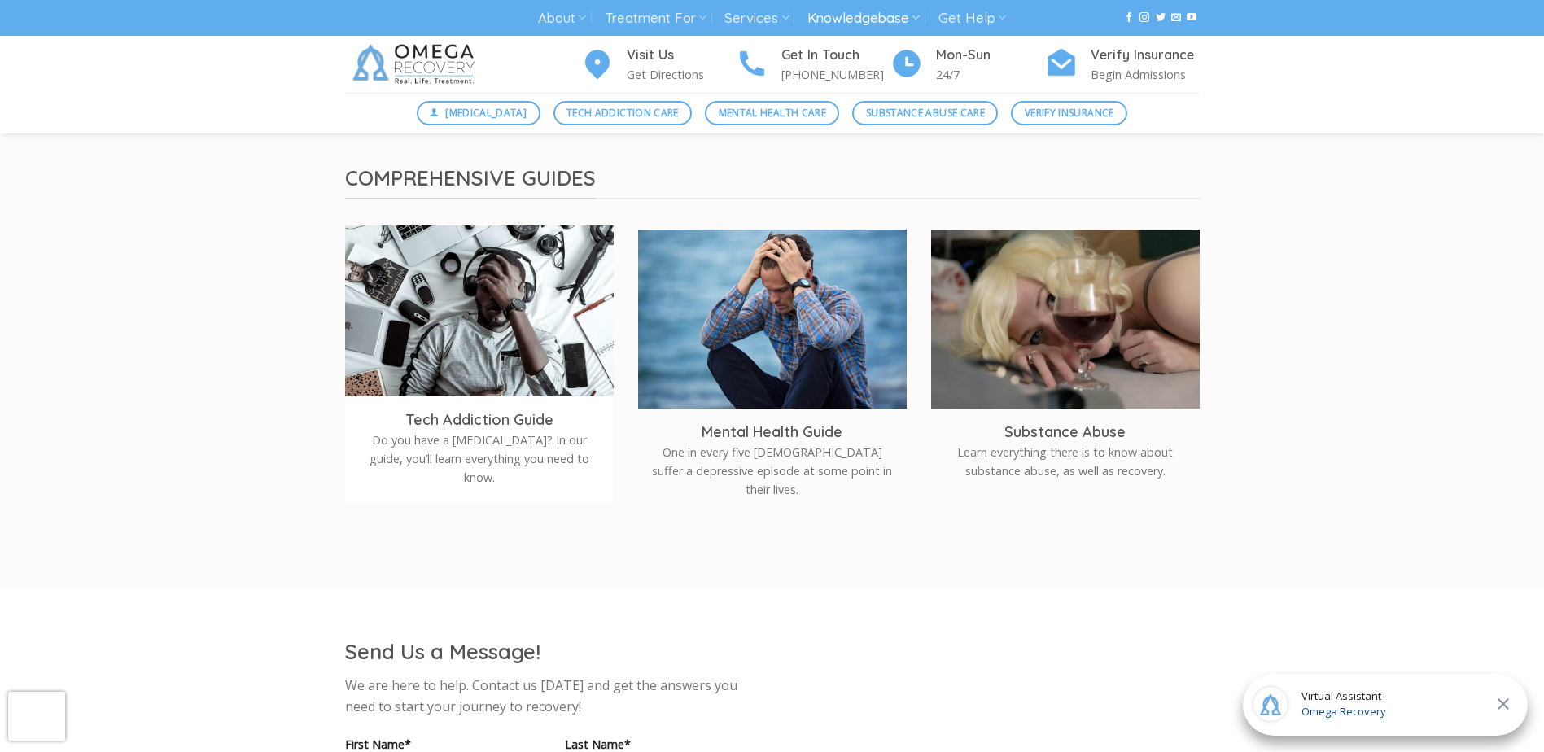
scroll to position [325, 0]
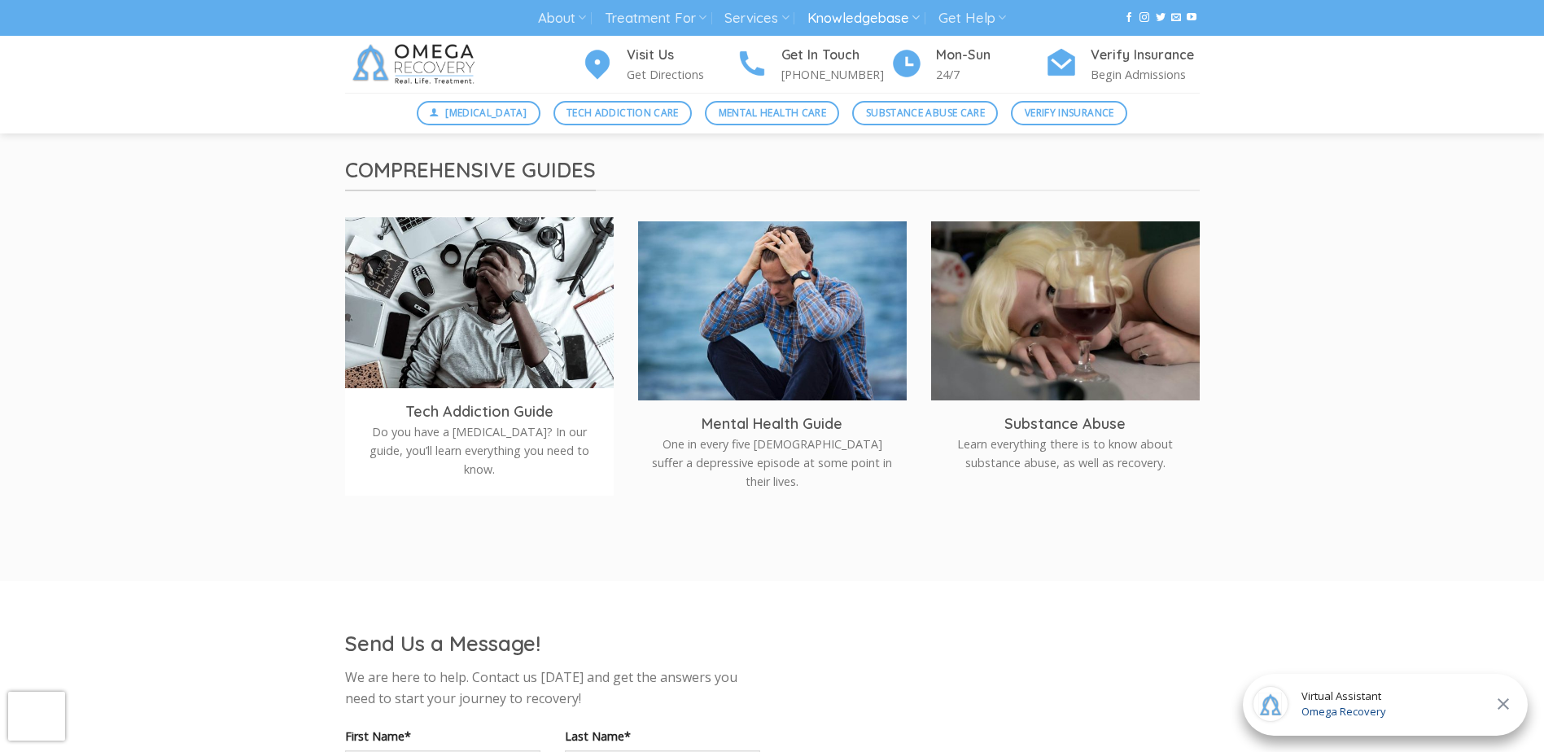
click at [486, 270] on img at bounding box center [479, 306] width 269 height 179
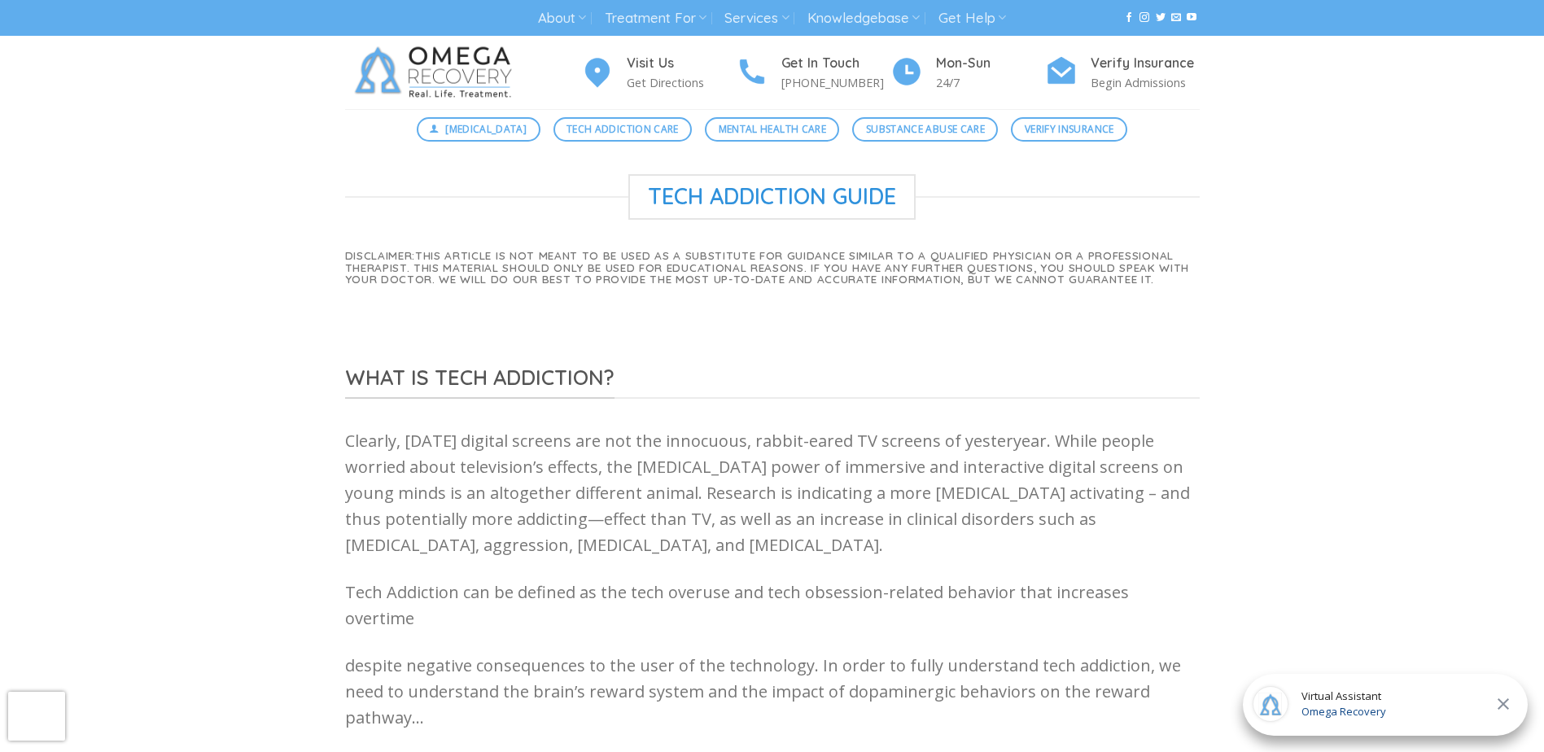
click at [697, 190] on span "Tech Addiction Guide" at bounding box center [771, 197] width 287 height 46
click at [452, 273] on h6 "Disclaimer: This article is not meant to be used as a substitute for guidance s…" at bounding box center [772, 267] width 854 height 35
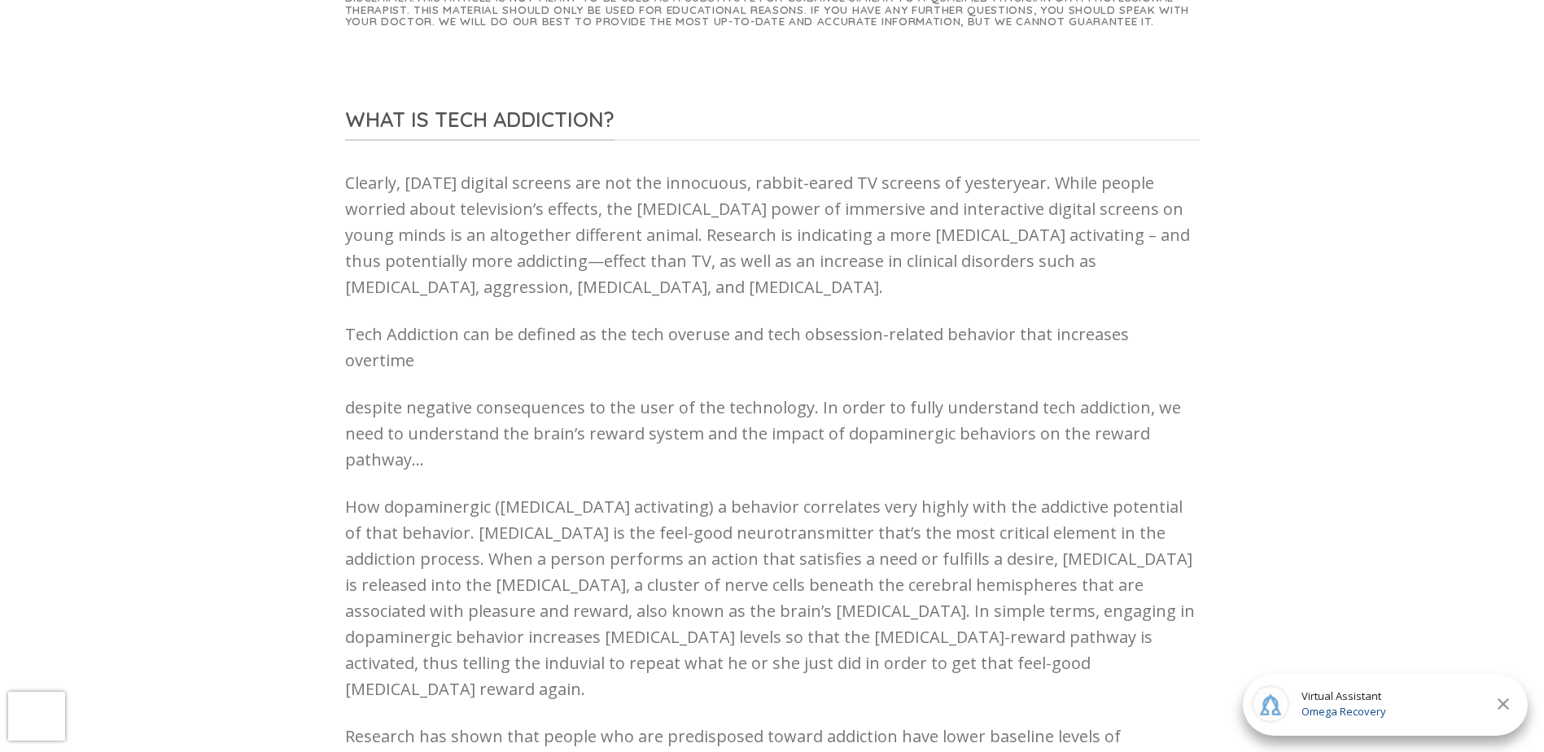
scroll to position [325, 0]
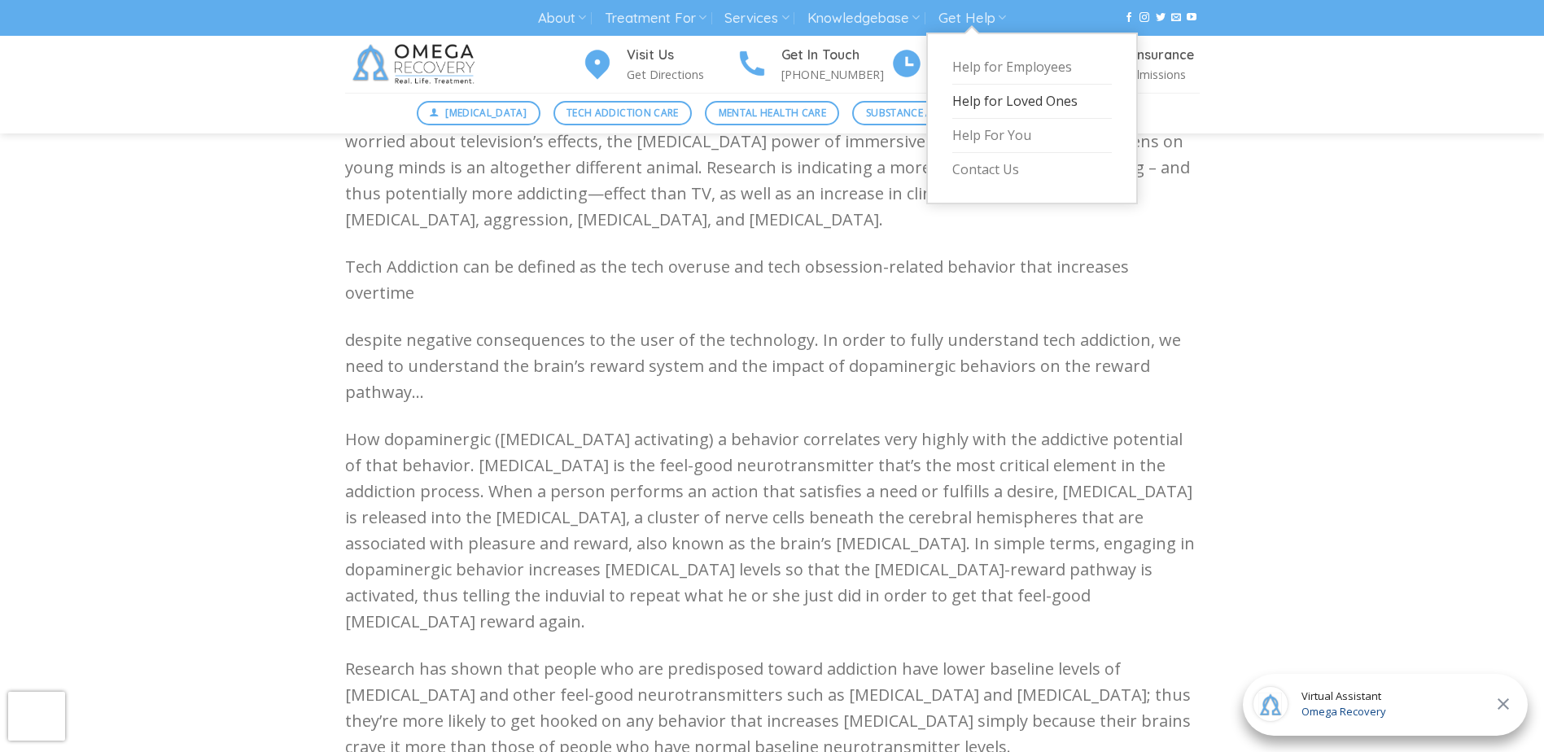
click at [1043, 93] on link "Help for Loved Ones" at bounding box center [1031, 102] width 159 height 34
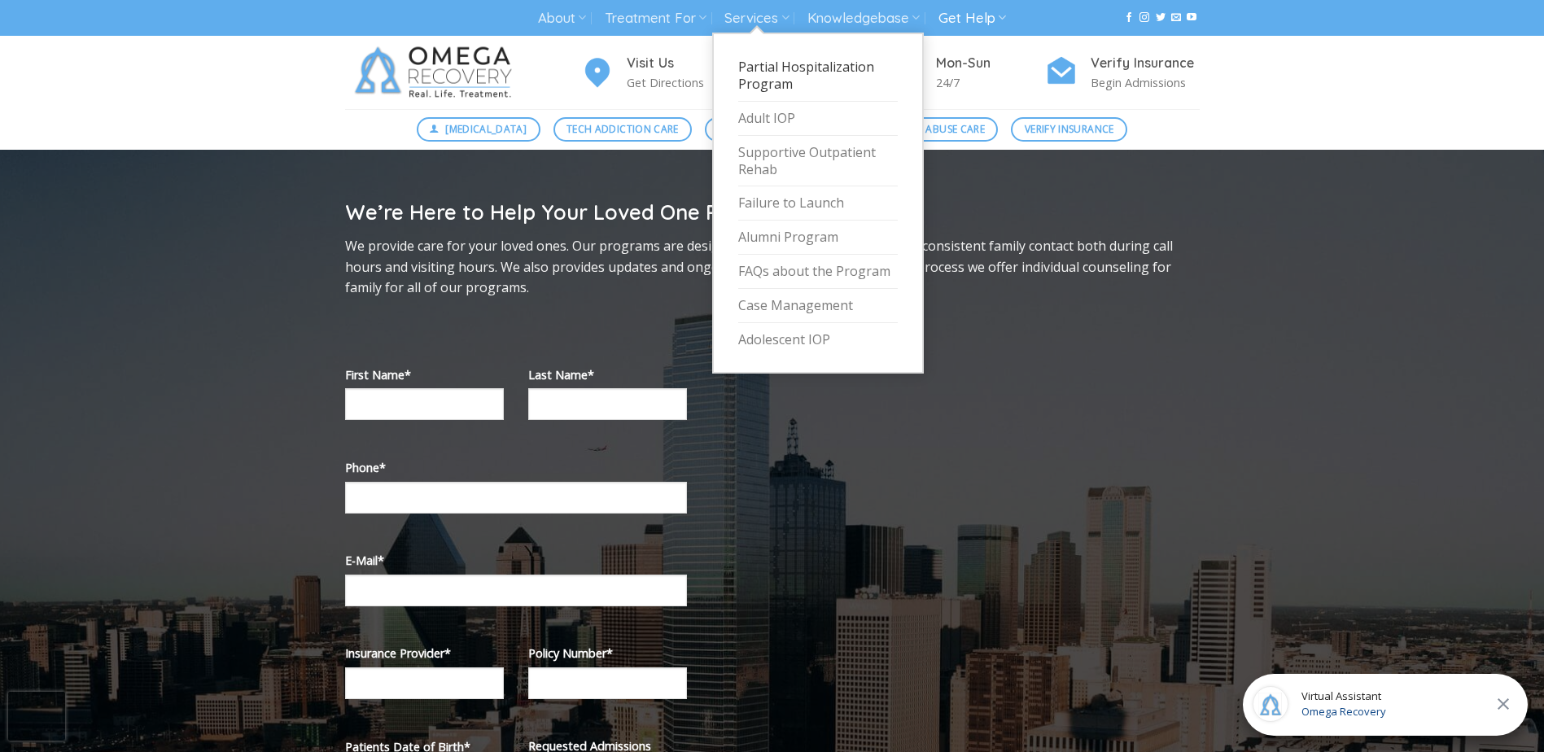
click at [797, 72] on link "Partial Hospitalization Program" at bounding box center [817, 75] width 159 height 51
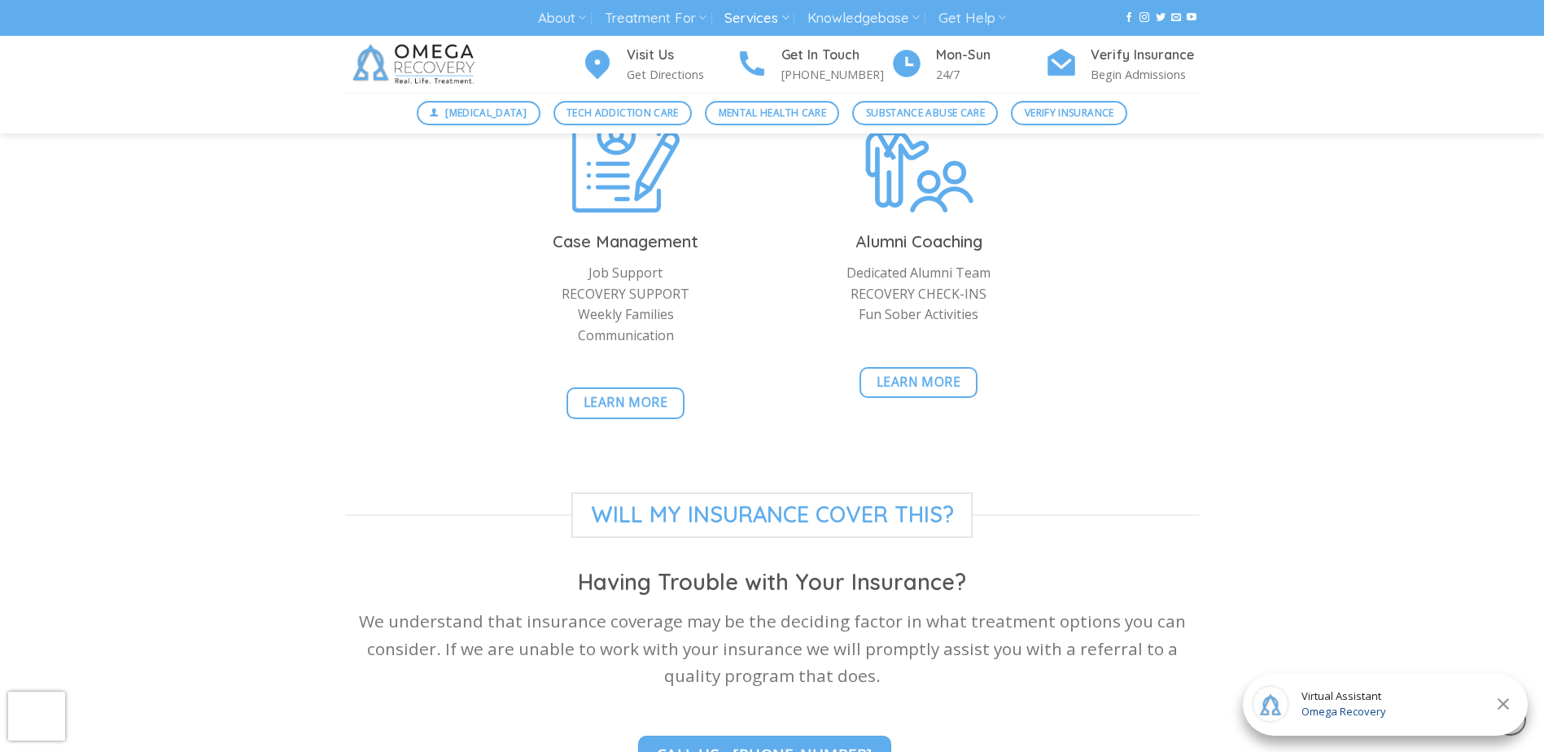
scroll to position [3987, 0]
